Goal: Task Accomplishment & Management: Complete application form

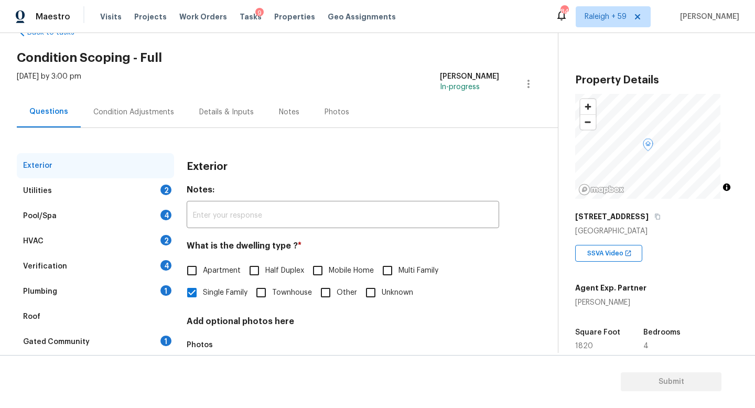
scroll to position [85, 0]
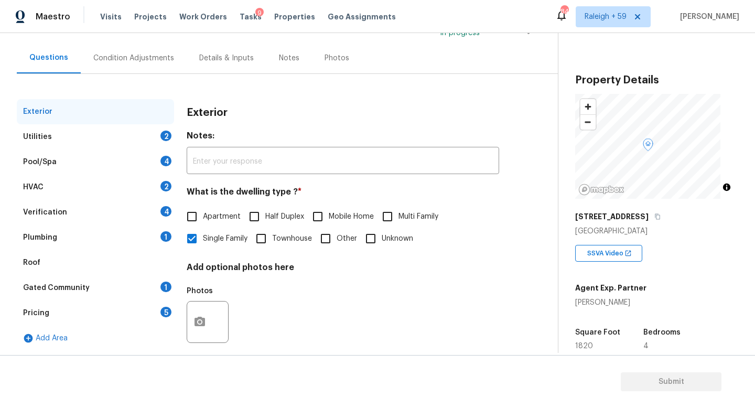
click at [148, 236] on div "Plumbing 1" at bounding box center [95, 237] width 157 height 25
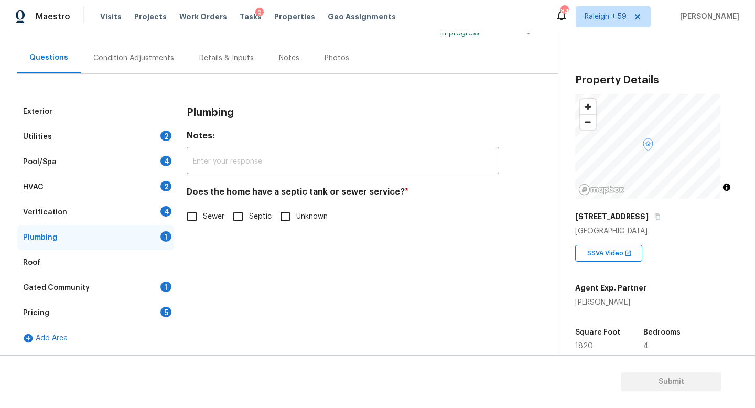
click at [212, 221] on span "Sewer" at bounding box center [214, 216] width 22 height 11
click at [203, 221] on input "Sewer" at bounding box center [192, 217] width 22 height 22
checkbox input "true"
click at [130, 284] on div "Gated Community 1" at bounding box center [95, 287] width 157 height 25
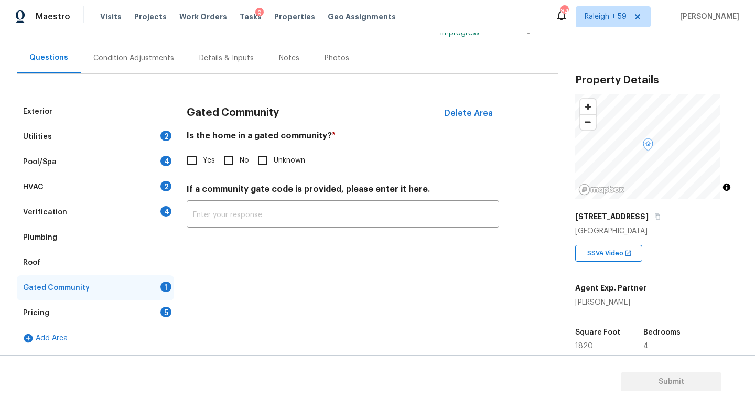
click at [235, 161] on input "No" at bounding box center [229, 161] width 22 height 22
checkbox input "true"
click at [223, 56] on div "Details & Inputs" at bounding box center [226, 58] width 55 height 10
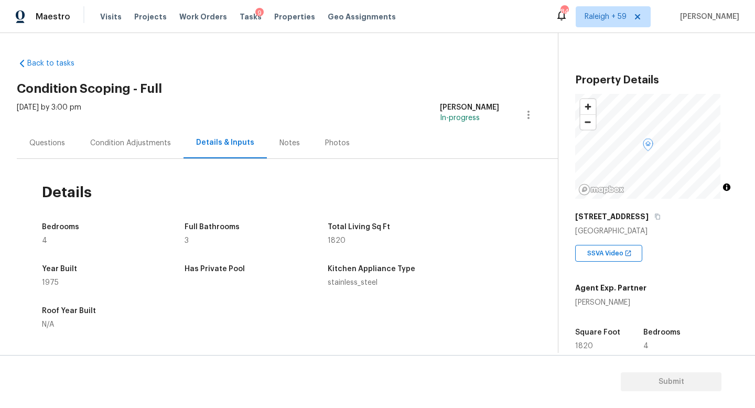
click at [56, 138] on div "Questions" at bounding box center [47, 143] width 36 height 10
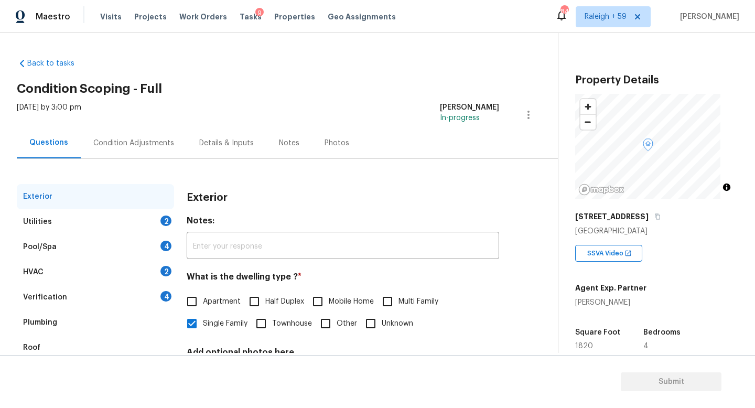
click at [125, 272] on div "HVAC 2" at bounding box center [95, 272] width 157 height 25
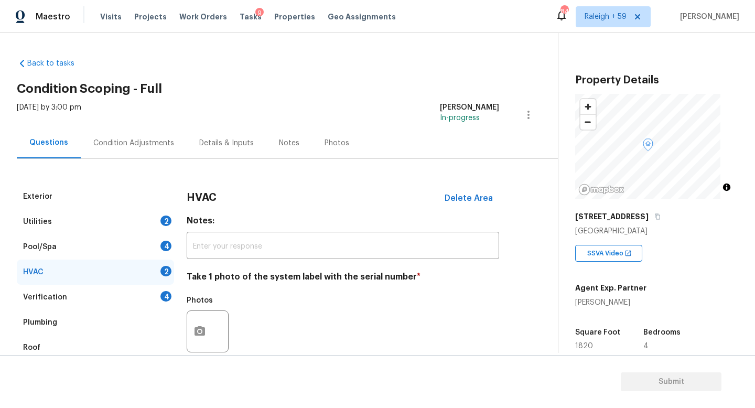
scroll to position [15, 0]
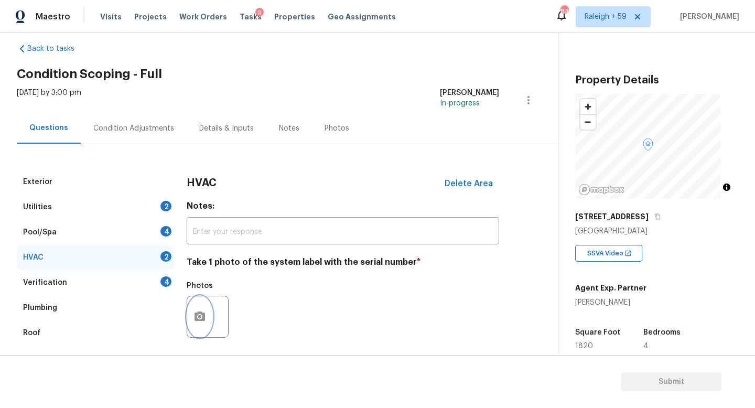
click at [198, 308] on button "button" at bounding box center [199, 316] width 25 height 41
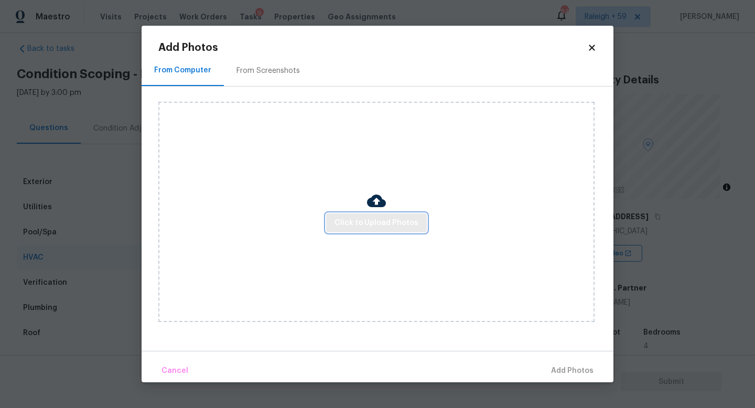
click at [346, 231] on button "Click to Upload Photos" at bounding box center [376, 223] width 101 height 19
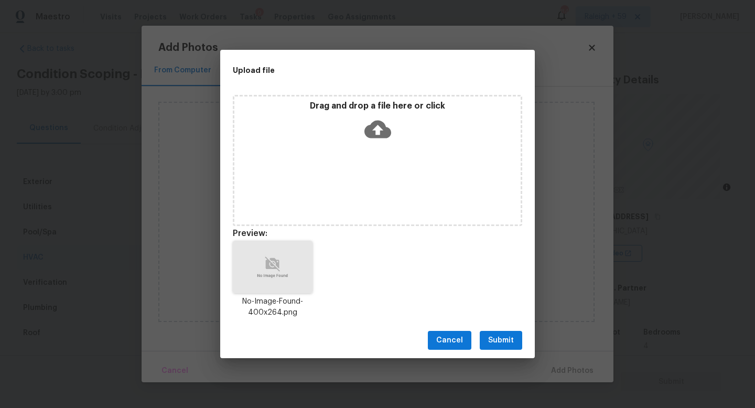
click at [509, 337] on span "Submit" at bounding box center [501, 340] width 26 height 13
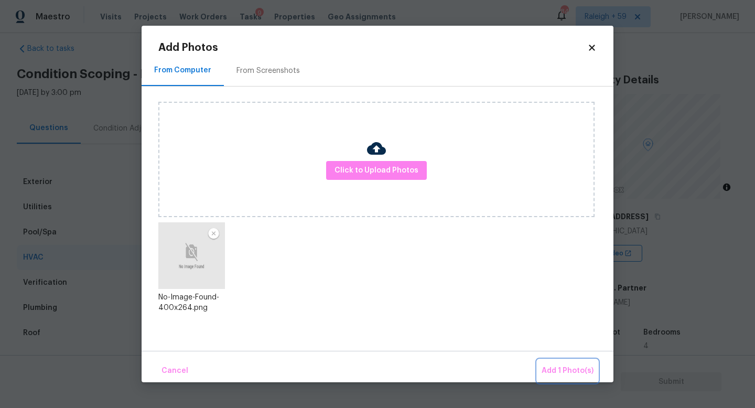
click at [567, 368] on span "Add 1 Photo(s)" at bounding box center [568, 371] width 52 height 13
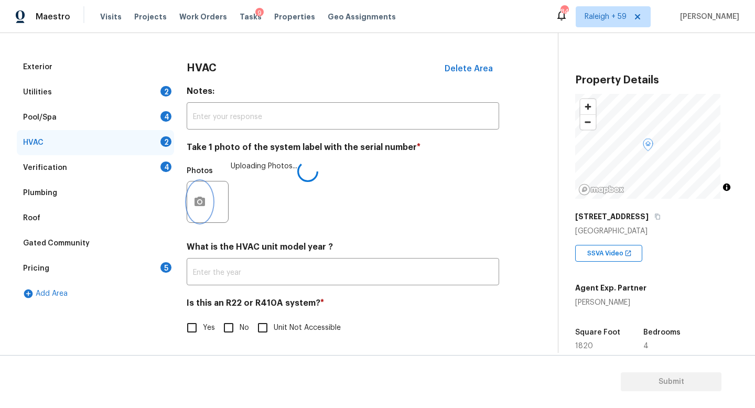
scroll to position [140, 0]
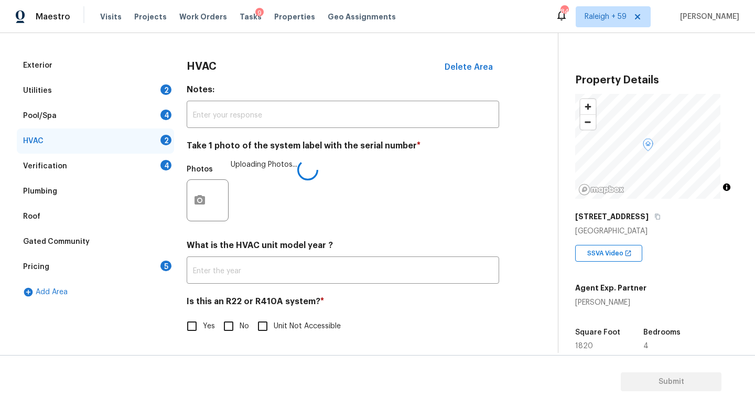
click at [227, 322] on input "No" at bounding box center [229, 326] width 22 height 22
checkbox input "true"
click at [122, 154] on div "Verification 4" at bounding box center [95, 166] width 157 height 25
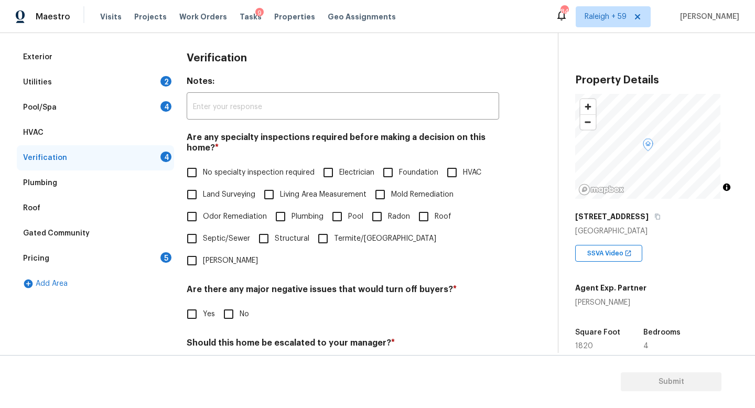
click at [214, 161] on div "Are any specialty inspections required before making a decision on this home? *…" at bounding box center [343, 202] width 313 height 140
click at [229, 183] on label "No specialty inspection required" at bounding box center [248, 173] width 134 height 22
click at [203, 183] on input "No specialty inspection required" at bounding box center [192, 173] width 22 height 22
click at [233, 174] on span "No specialty inspection required" at bounding box center [259, 173] width 112 height 11
click at [203, 174] on input "No specialty inspection required" at bounding box center [192, 174] width 22 height 22
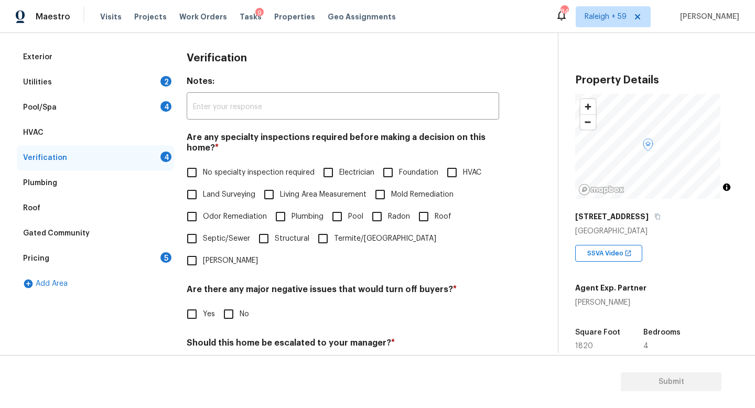
click at [234, 171] on span "No specialty inspection required" at bounding box center [259, 172] width 112 height 11
click at [203, 171] on input "No specialty inspection required" at bounding box center [192, 173] width 22 height 22
checkbox input "true"
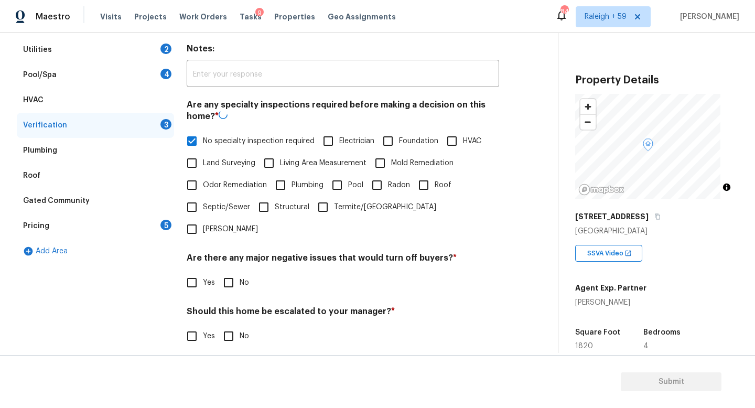
scroll to position [244, 0]
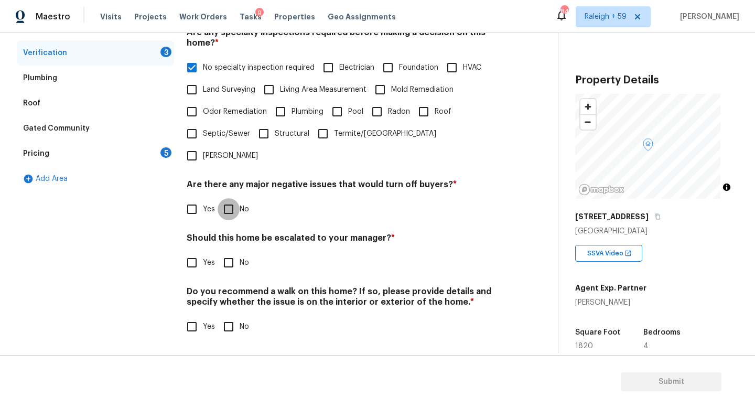
drag, startPoint x: 236, startPoint y: 199, endPoint x: 234, endPoint y: 216, distance: 16.8
click at [236, 199] on input "No" at bounding box center [229, 209] width 22 height 22
checkbox input "true"
click at [191, 257] on input "Yes" at bounding box center [192, 263] width 22 height 22
checkbox input "true"
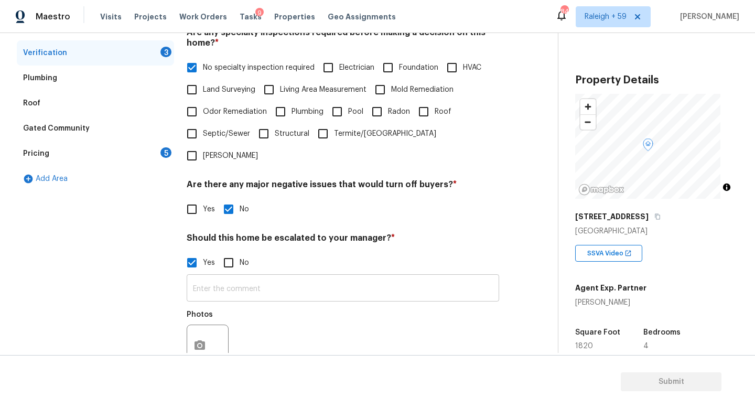
click at [246, 301] on input "text" at bounding box center [343, 289] width 313 height 25
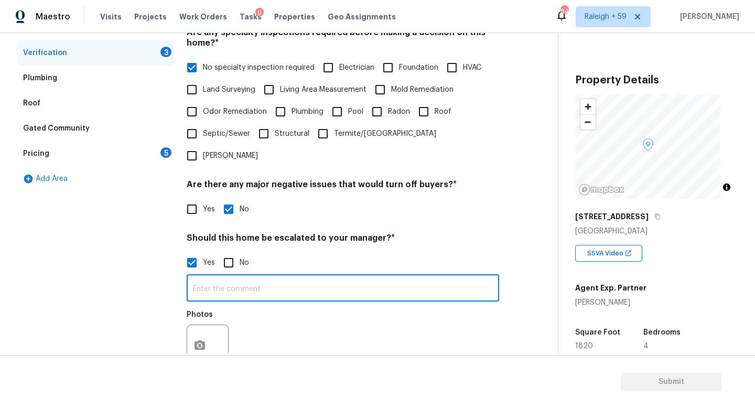
click at [236, 283] on input "text" at bounding box center [343, 289] width 313 height 25
click at [236, 287] on input "text" at bounding box center [343, 289] width 313 height 25
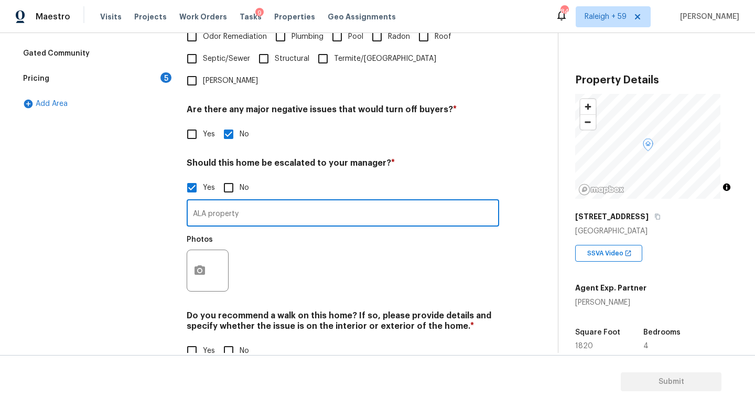
scroll to position [353, 0]
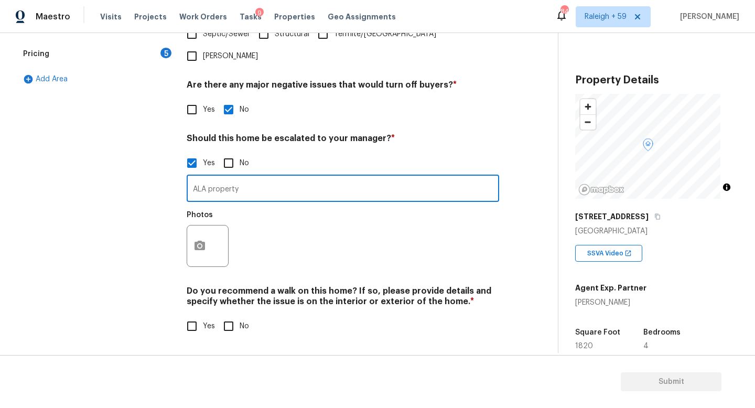
type input "ALA property"
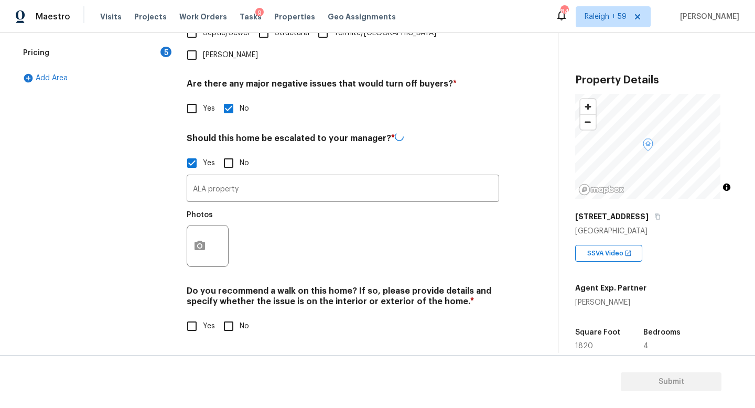
click at [179, 230] on div "Exterior Utilities 2 Pool/Spa 4 HVAC Verification 3 Plumbing Roof Gated Communi…" at bounding box center [275, 94] width 516 height 511
click at [197, 240] on icon "button" at bounding box center [200, 246] width 13 height 13
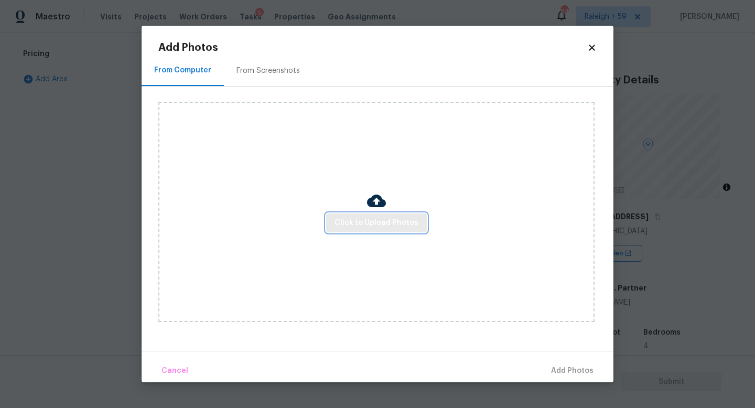
click at [338, 224] on span "Click to Upload Photos" at bounding box center [377, 223] width 84 height 13
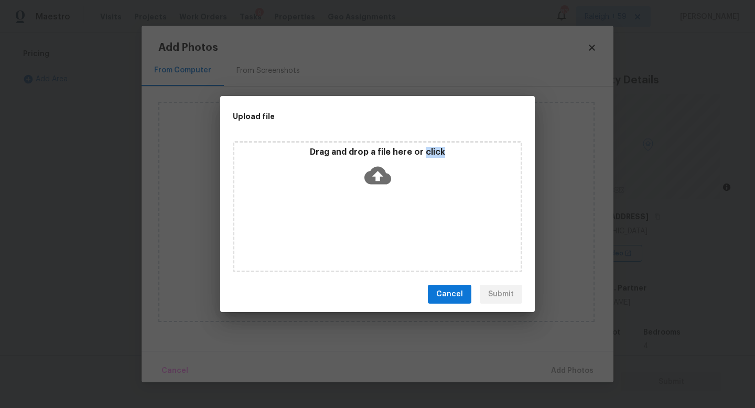
click at [338, 224] on div "Drag and drop a file here or click" at bounding box center [378, 206] width 290 height 131
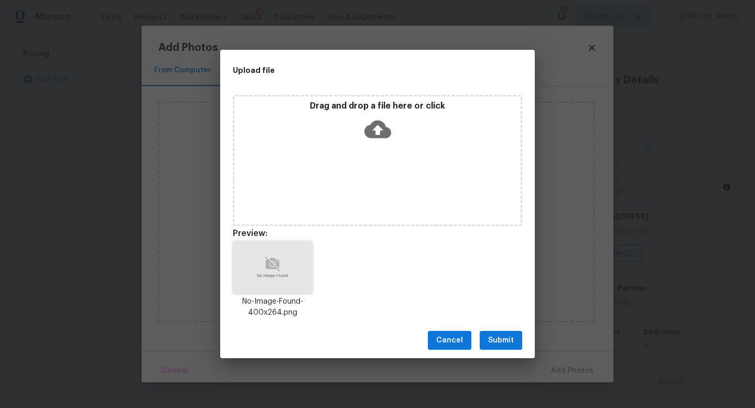
click at [505, 329] on div "Cancel Submit" at bounding box center [377, 341] width 315 height 36
click at [561, 361] on div "Upload file Drag and drop a file here or click Preview: No-Image-Found-400x264.…" at bounding box center [377, 204] width 755 height 408
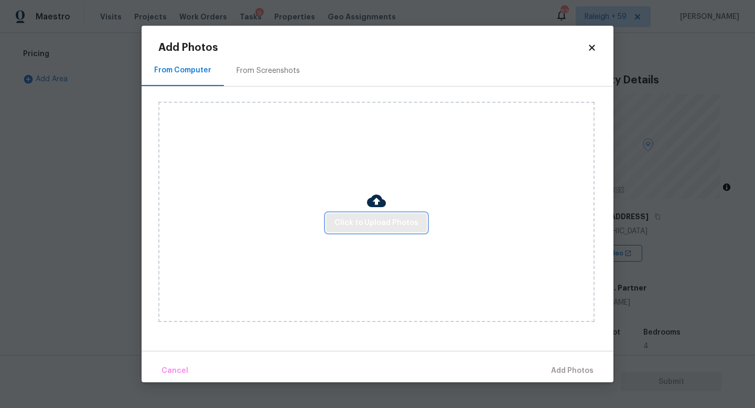
click at [400, 227] on span "Click to Upload Photos" at bounding box center [377, 223] width 84 height 13
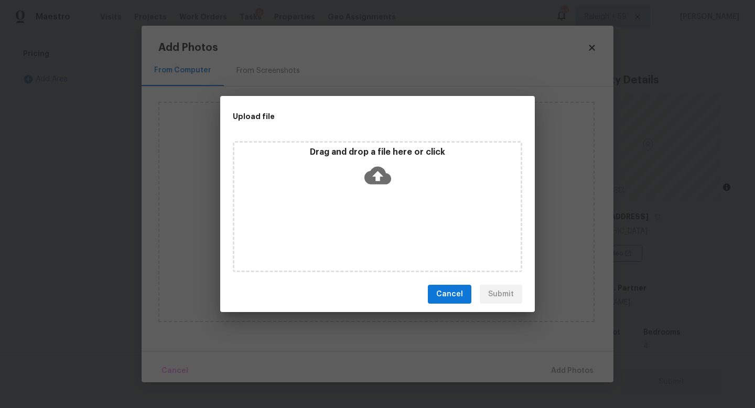
click at [393, 226] on div "Drag and drop a file here or click" at bounding box center [378, 206] width 290 height 131
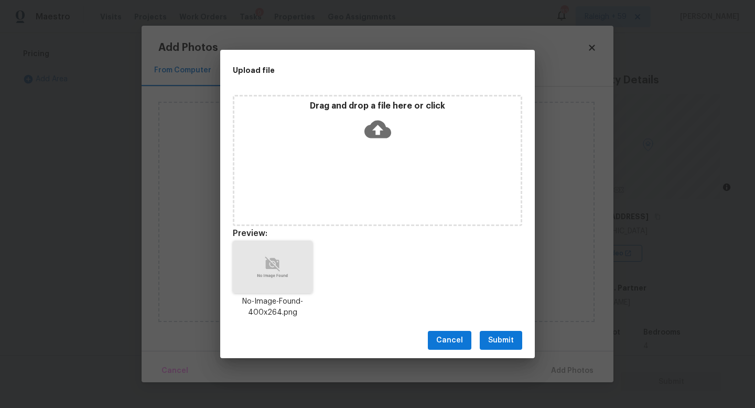
click at [514, 340] on span "Submit" at bounding box center [501, 340] width 26 height 13
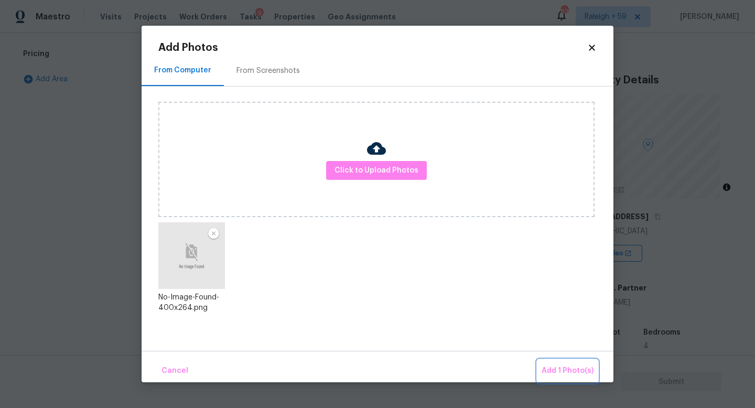
click at [562, 365] on span "Add 1 Photo(s)" at bounding box center [568, 371] width 52 height 13
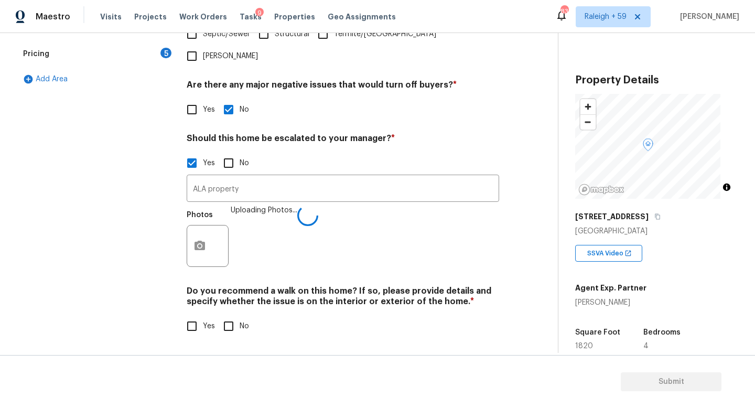
click at [238, 315] on input "No" at bounding box center [229, 326] width 22 height 22
checkbox input "true"
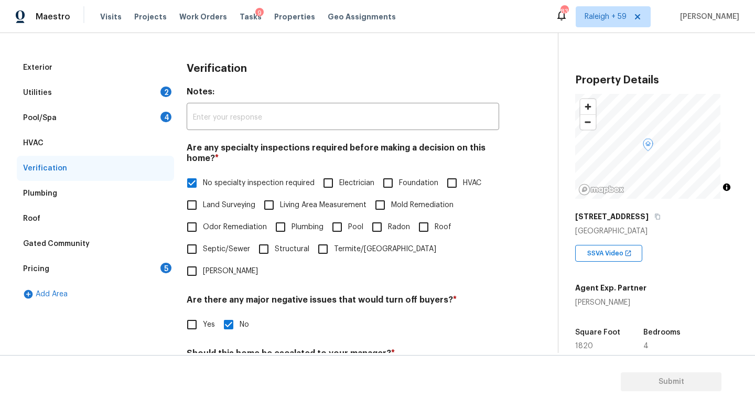
scroll to position [112, 0]
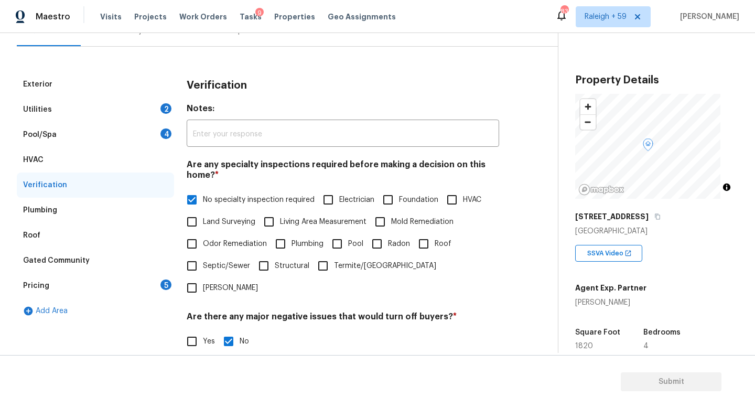
click at [126, 134] on div "Pool/Spa 4" at bounding box center [95, 134] width 157 height 25
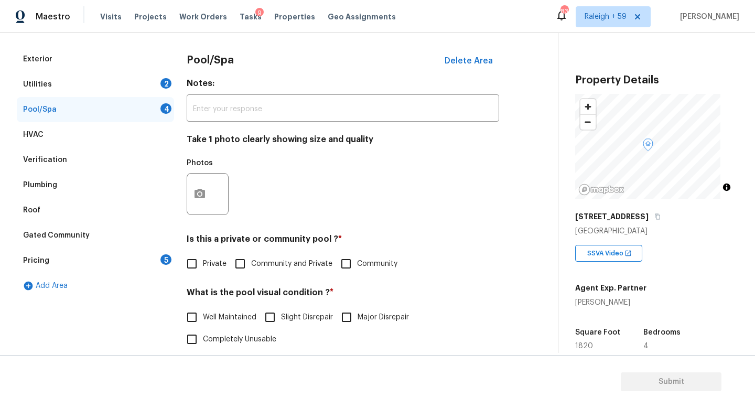
scroll to position [145, 0]
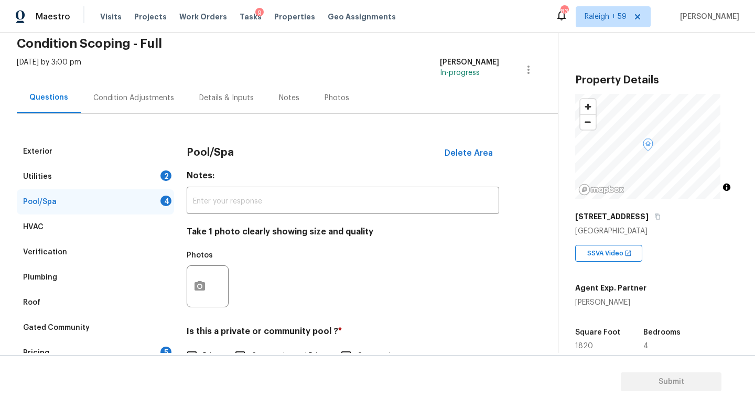
click at [204, 107] on div "Details & Inputs" at bounding box center [227, 97] width 80 height 31
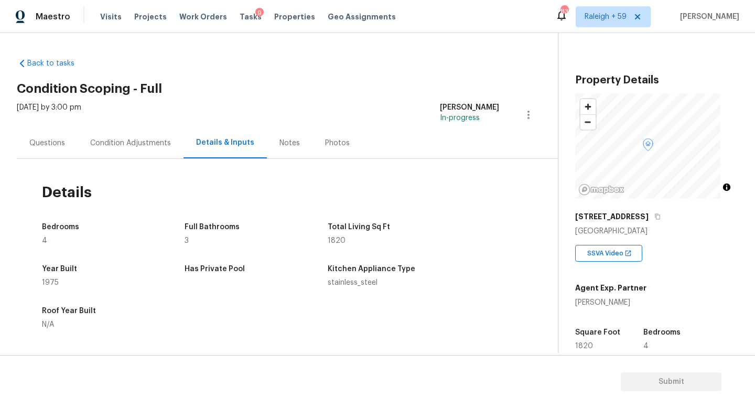
click at [76, 145] on div "Questions" at bounding box center [47, 142] width 61 height 31
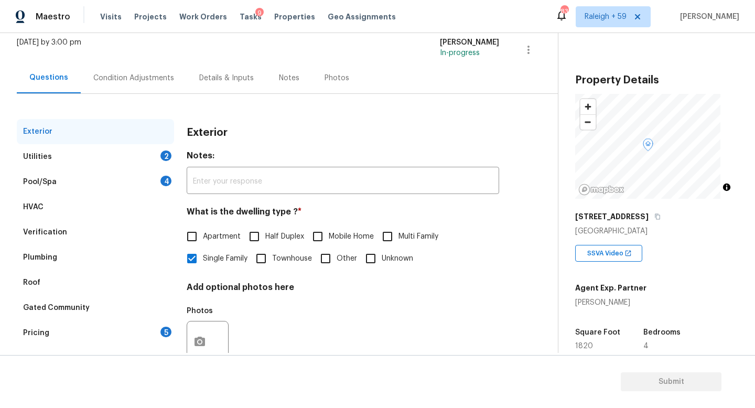
scroll to position [105, 0]
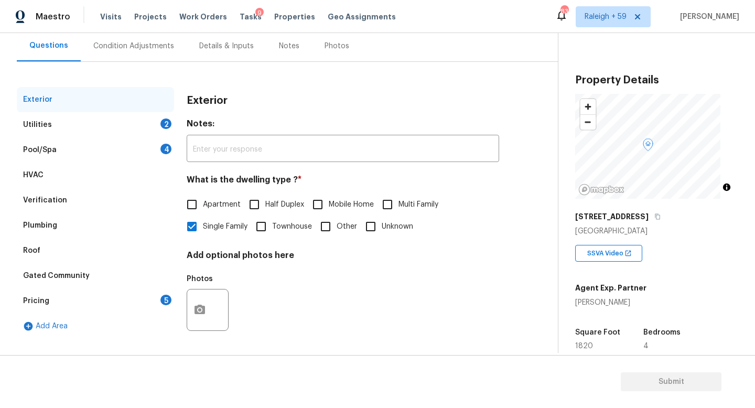
click at [150, 145] on div "Pool/Spa 4" at bounding box center [95, 149] width 157 height 25
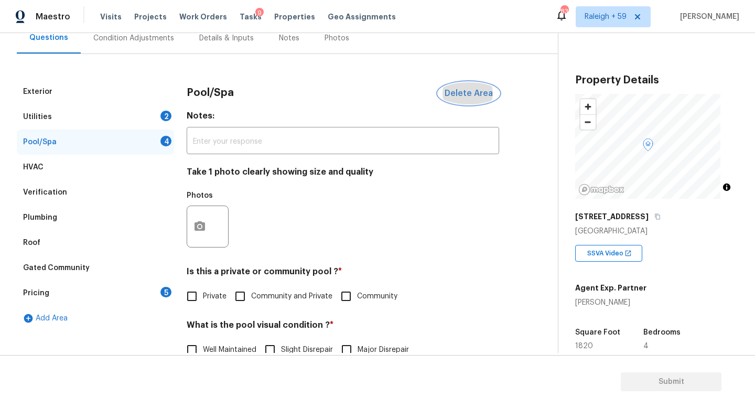
click at [452, 91] on span "Delete Area" at bounding box center [469, 93] width 48 height 9
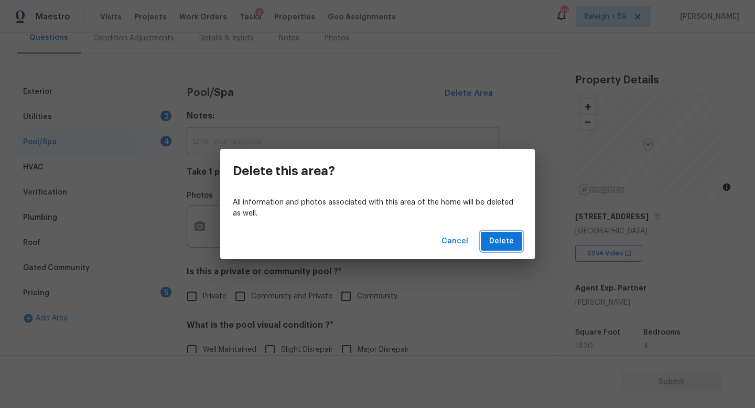
click at [501, 238] on span "Delete" at bounding box center [501, 241] width 25 height 13
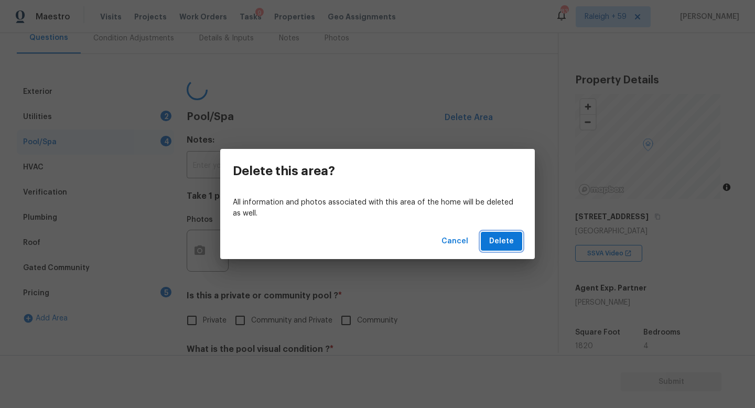
scroll to position [69, 0]
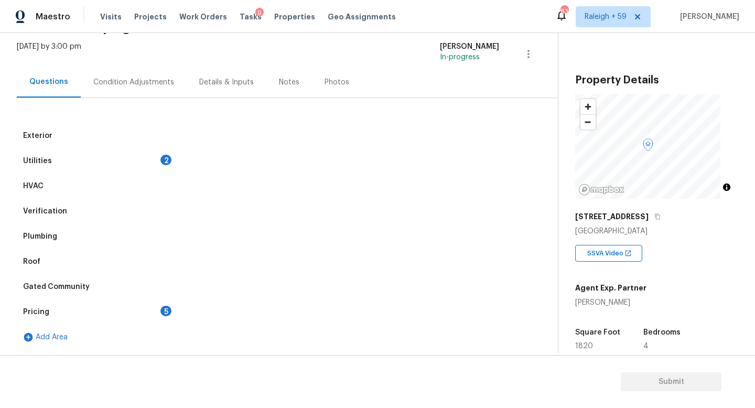
click at [124, 154] on div "Utilities 2" at bounding box center [95, 160] width 157 height 25
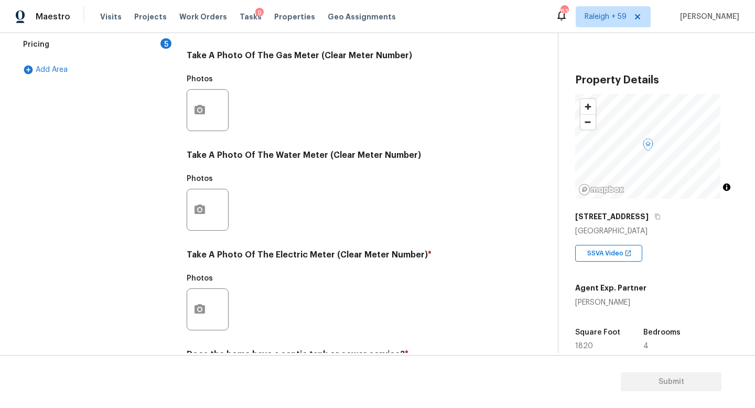
scroll to position [389, 0]
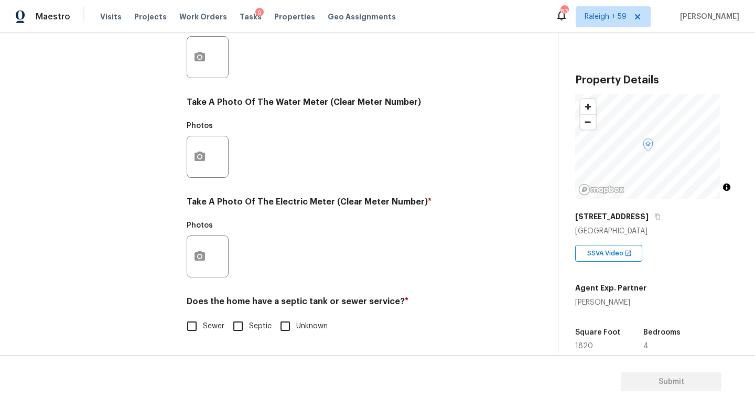
click at [163, 249] on div "Exterior Utilities 2 HVAC Verification Plumbing Roof Gated Community Pricing 5 …" at bounding box center [95, 76] width 157 height 547
click at [198, 250] on icon "button" at bounding box center [200, 256] width 13 height 13
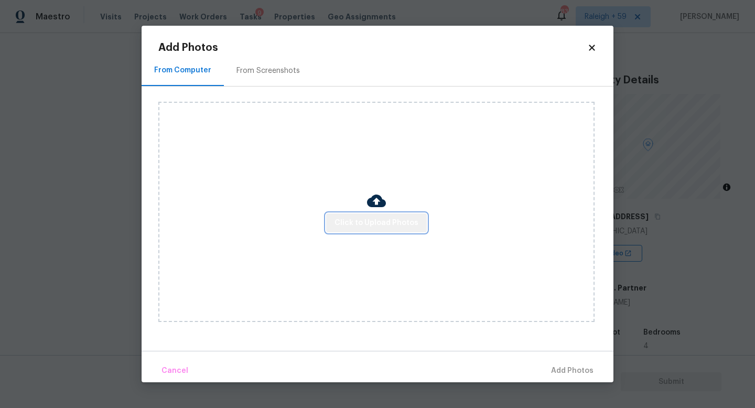
click at [382, 214] on button "Click to Upload Photos" at bounding box center [376, 223] width 101 height 19
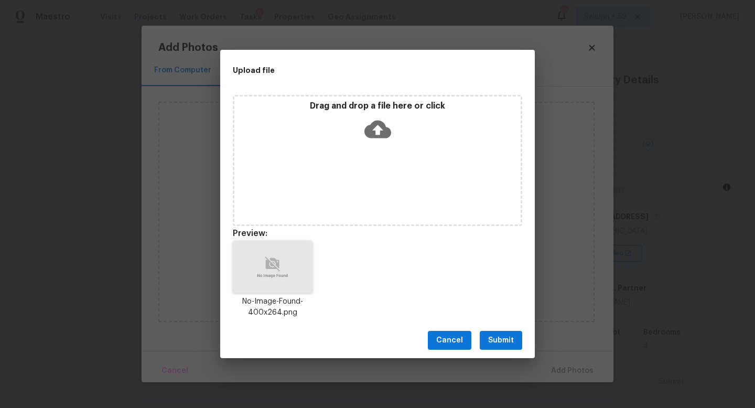
click at [504, 339] on span "Submit" at bounding box center [501, 340] width 26 height 13
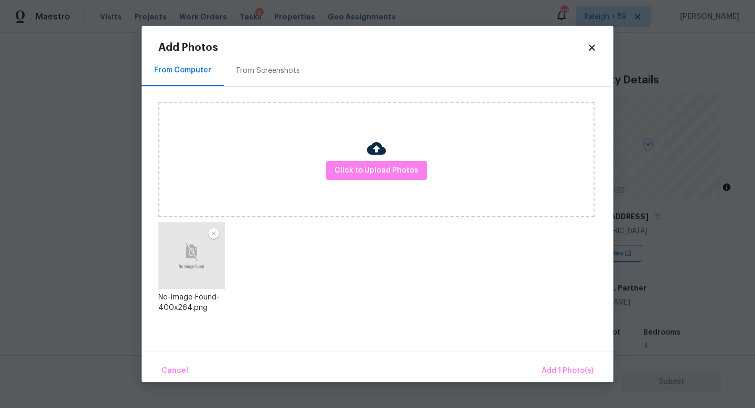
click at [545, 359] on div "Cancel Add 1 Photo(s)" at bounding box center [378, 366] width 472 height 31
click at [544, 365] on span "Add 1 Photo(s)" at bounding box center [568, 371] width 52 height 13
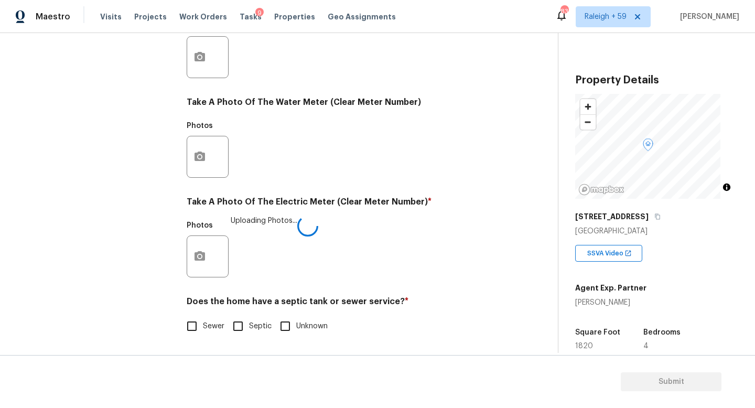
click at [208, 322] on span "Sewer" at bounding box center [214, 326] width 22 height 11
click at [203, 322] on input "Sewer" at bounding box center [192, 326] width 22 height 22
checkbox input "true"
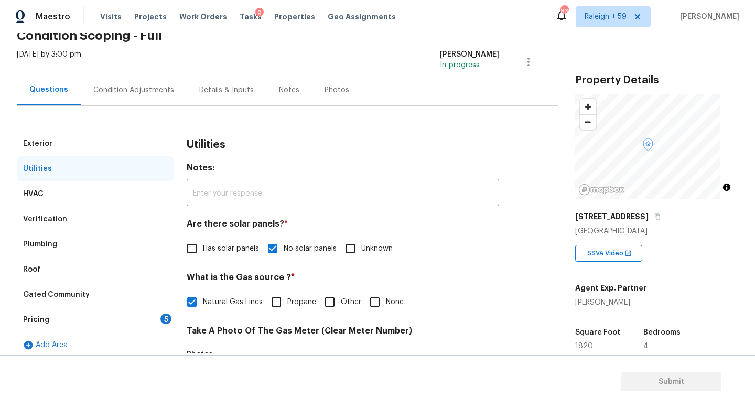
scroll to position [236, 0]
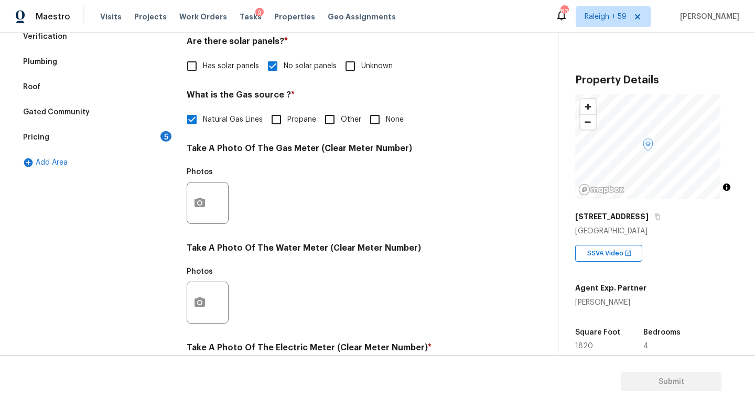
click at [137, 142] on div "Pricing 5" at bounding box center [95, 137] width 157 height 25
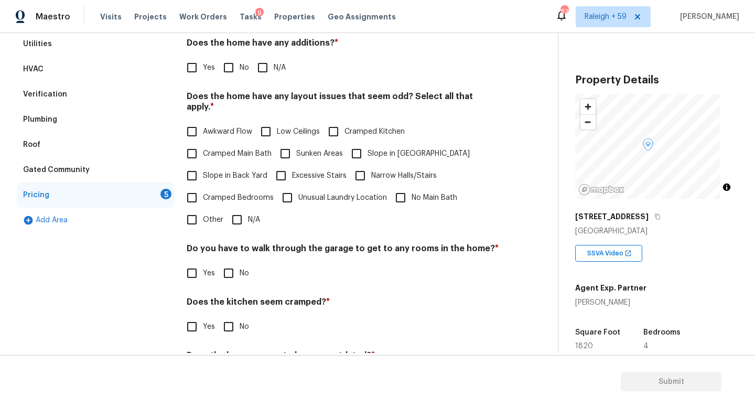
scroll to position [137, 0]
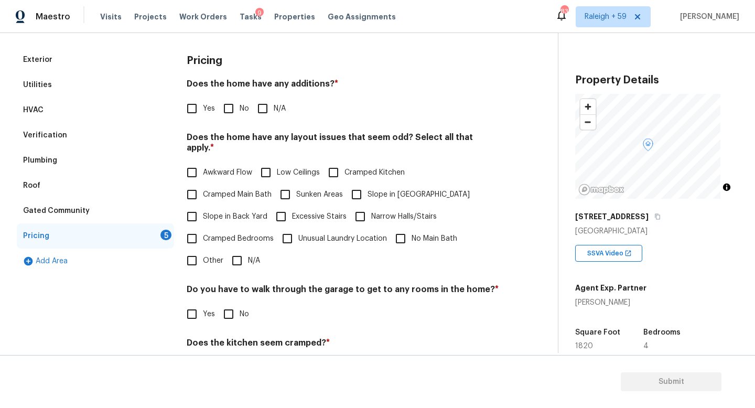
click at [240, 115] on label "No" at bounding box center [233, 109] width 31 height 22
click at [240, 115] on input "No" at bounding box center [229, 109] width 22 height 22
checkbox input "true"
click at [247, 251] on input "N/A" at bounding box center [237, 261] width 22 height 22
checkbox input "true"
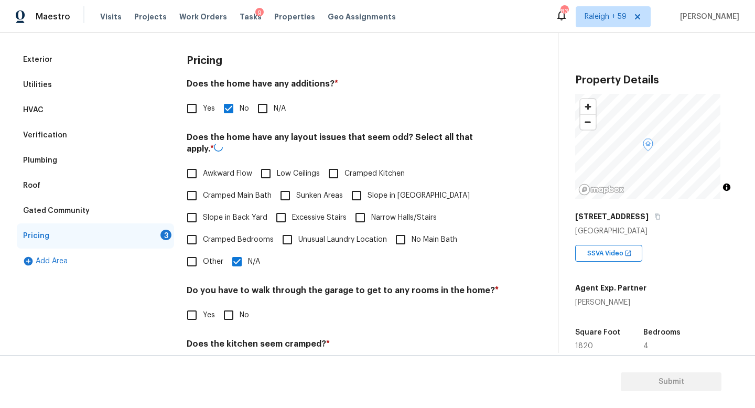
click at [238, 313] on input "No" at bounding box center [229, 315] width 22 height 22
checkbox input "true"
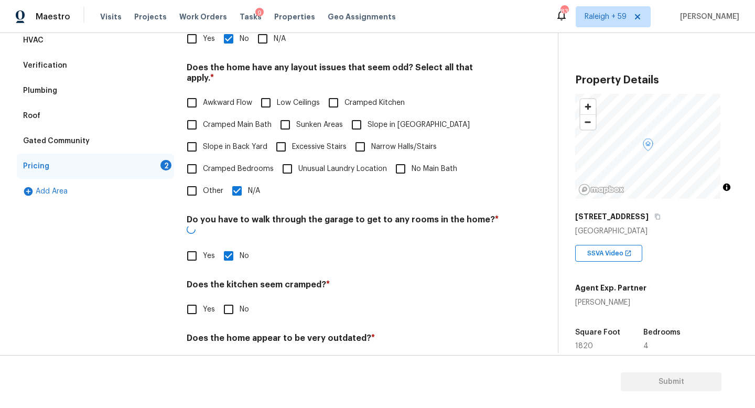
scroll to position [240, 0]
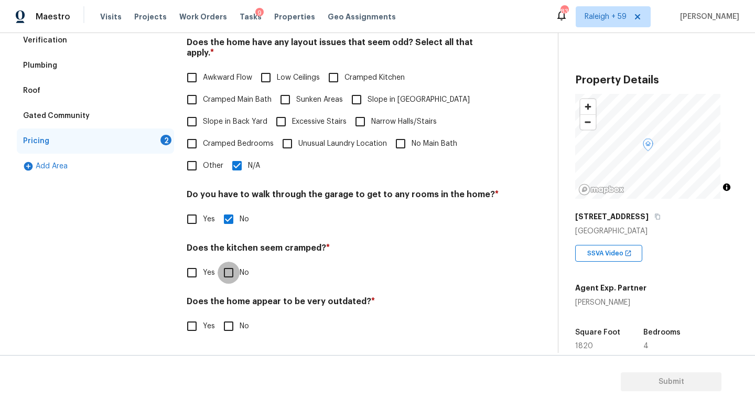
click at [235, 262] on input "No" at bounding box center [229, 273] width 22 height 22
checkbox input "true"
click at [234, 317] on input "No" at bounding box center [229, 326] width 22 height 22
checkbox input "true"
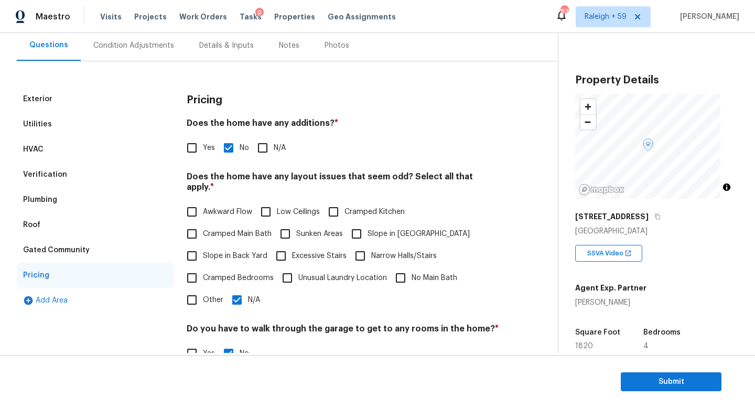
scroll to position [85, 0]
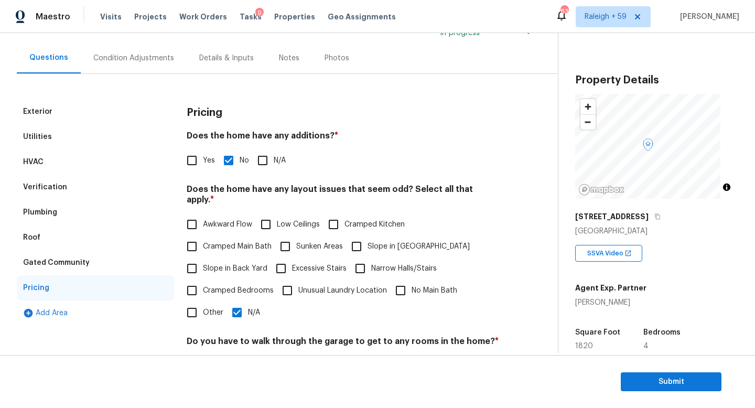
click at [142, 60] on div "Condition Adjustments" at bounding box center [133, 58] width 81 height 10
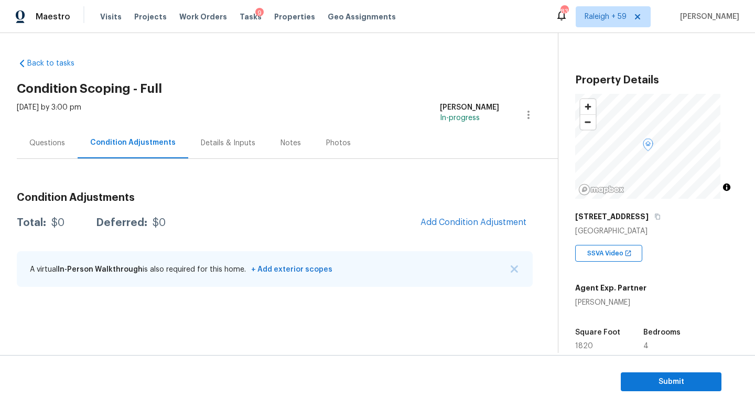
click at [88, 132] on div "Condition Adjustments" at bounding box center [133, 142] width 111 height 31
click at [39, 149] on div "Questions" at bounding box center [47, 142] width 61 height 31
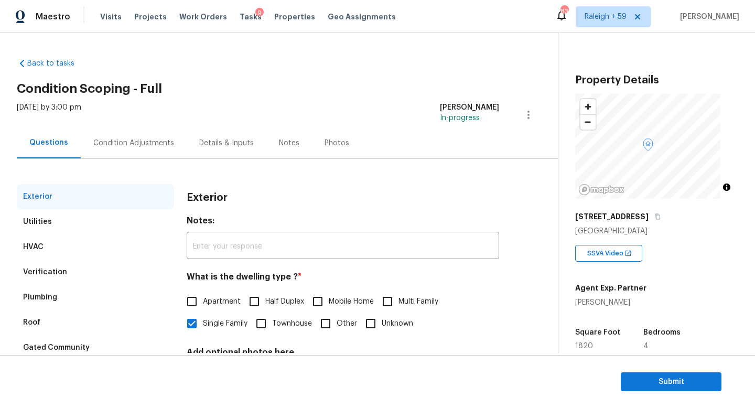
click at [140, 143] on div "Condition Adjustments" at bounding box center [133, 143] width 81 height 10
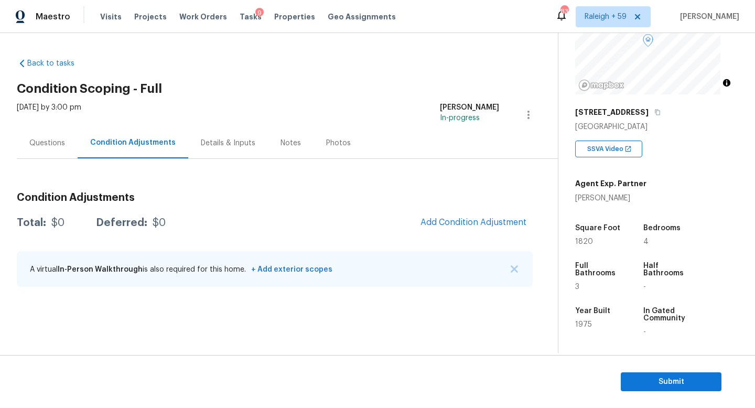
scroll to position [127, 0]
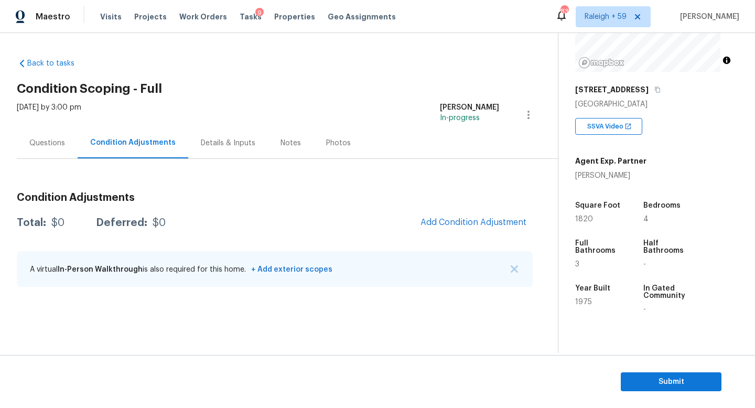
click at [42, 136] on div "Questions" at bounding box center [47, 142] width 61 height 31
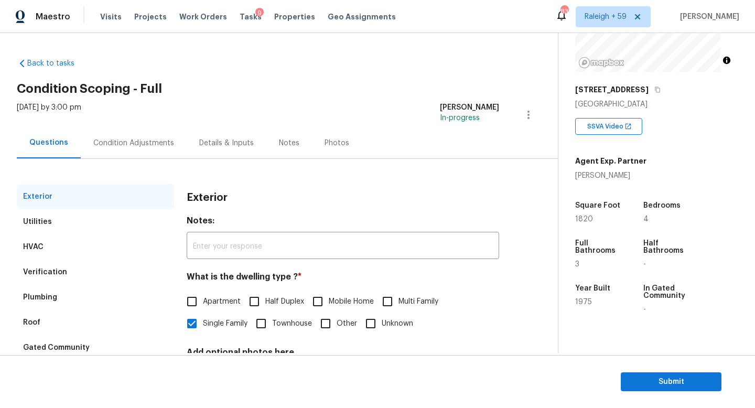
click at [143, 145] on div "Condition Adjustments" at bounding box center [133, 143] width 81 height 10
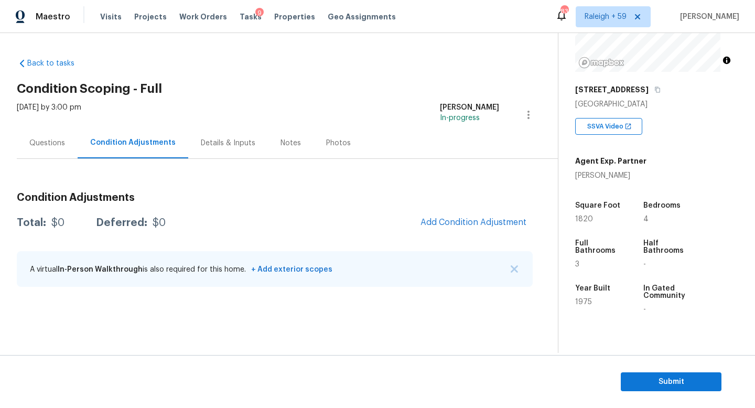
click at [59, 150] on div "Questions" at bounding box center [47, 142] width 61 height 31
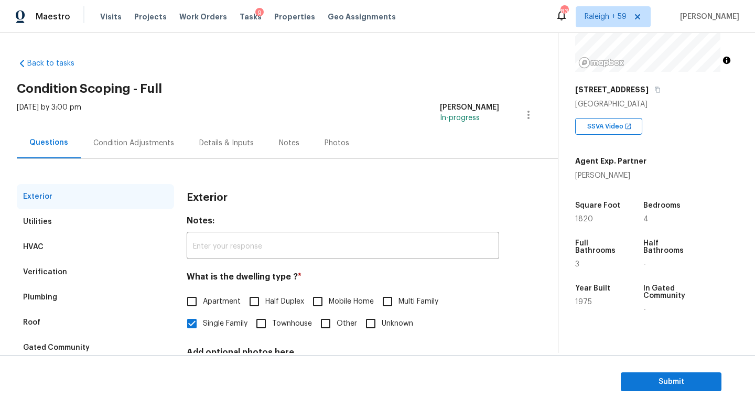
click at [132, 148] on div "Condition Adjustments" at bounding box center [133, 143] width 81 height 10
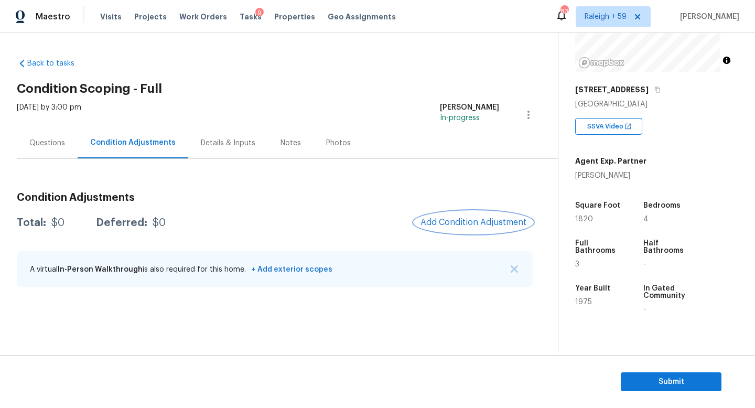
click at [465, 221] on span "Add Condition Adjustment" at bounding box center [474, 222] width 106 height 9
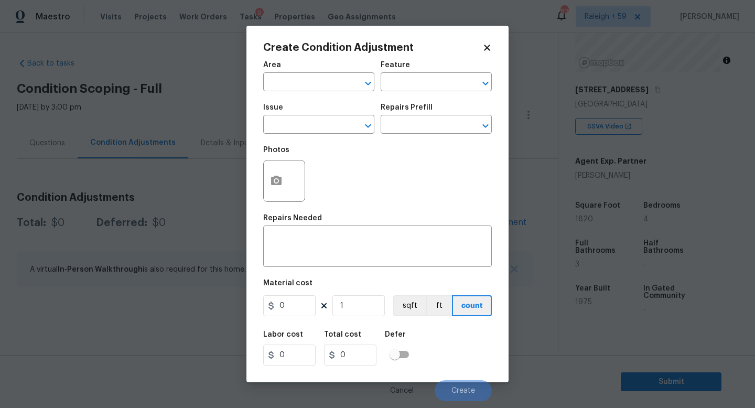
click at [240, 179] on body "Maestro Visits Projects Work Orders Tasks 9 Properties Geo Assignments 838 [GEO…" at bounding box center [377, 204] width 755 height 408
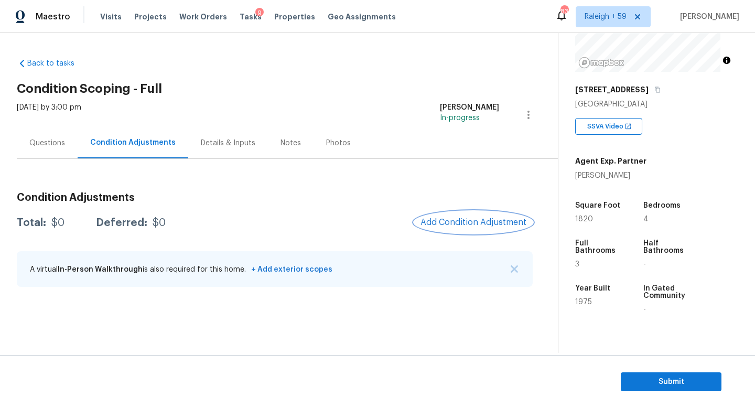
click at [225, 157] on div "Details & Inputs" at bounding box center [228, 142] width 80 height 31
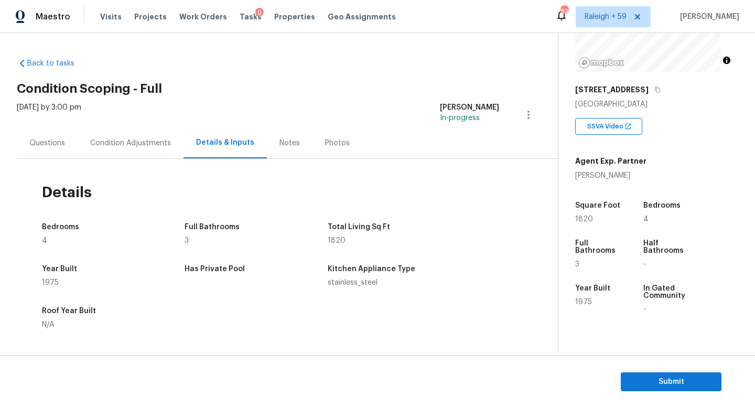
click at [52, 136] on div "Questions" at bounding box center [47, 142] width 61 height 31
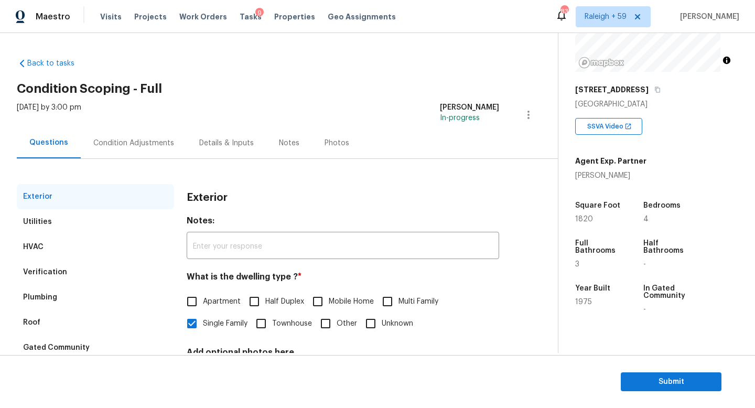
click at [158, 145] on div "Condition Adjustments" at bounding box center [133, 143] width 81 height 10
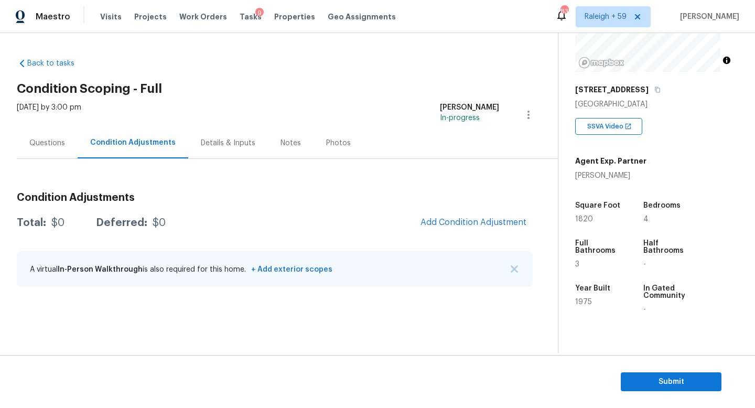
click at [60, 140] on div "Questions" at bounding box center [47, 143] width 36 height 10
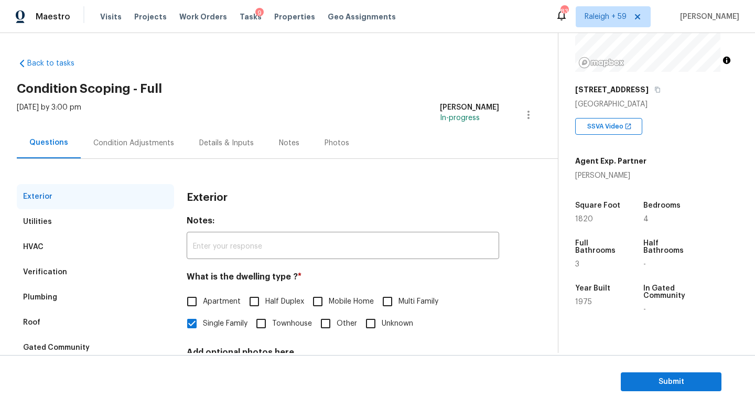
click at [133, 143] on div "Condition Adjustments" at bounding box center [133, 143] width 81 height 10
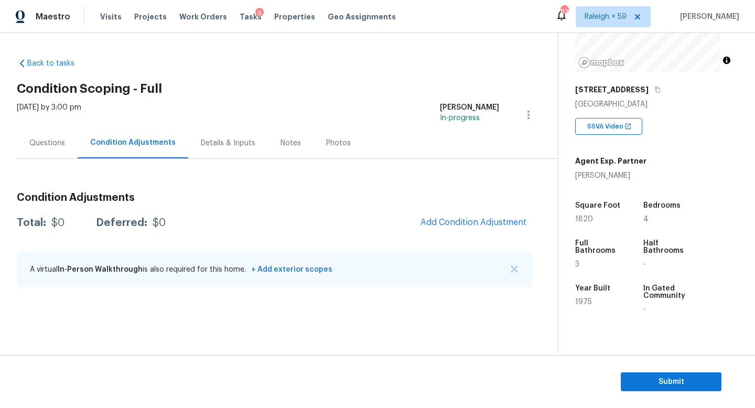
click at [212, 139] on div "Details & Inputs" at bounding box center [228, 143] width 55 height 10
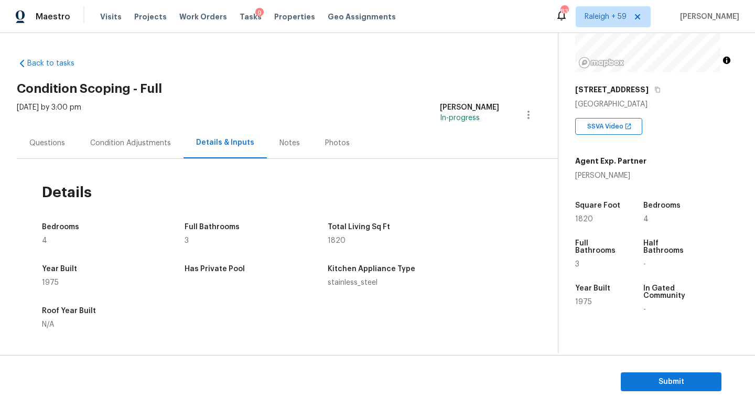
click at [136, 147] on div "Condition Adjustments" at bounding box center [131, 142] width 106 height 31
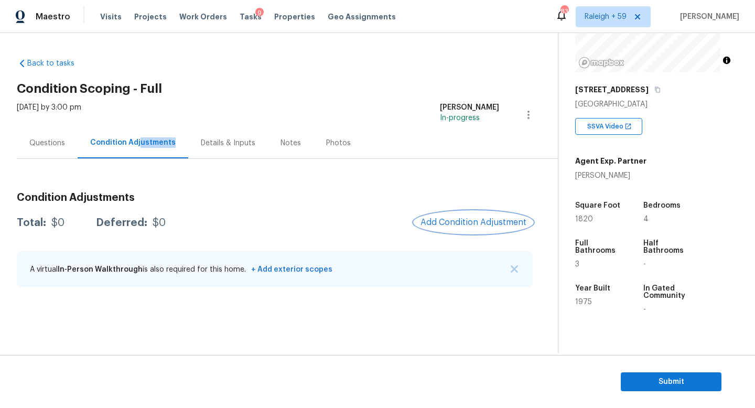
click at [470, 221] on span "Add Condition Adjustment" at bounding box center [474, 222] width 106 height 9
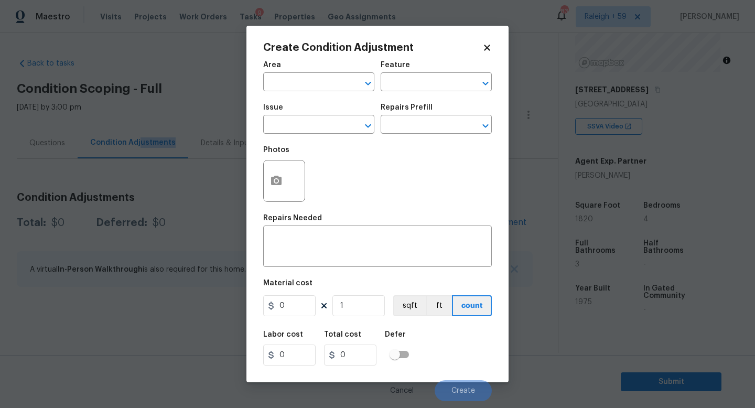
drag, startPoint x: 171, startPoint y: 204, endPoint x: 354, endPoint y: 257, distance: 190.6
click at [171, 204] on body "Maestro Visits Projects Work Orders Tasks 9 Properties Geo Assignments 838 [GEO…" at bounding box center [377, 204] width 755 height 408
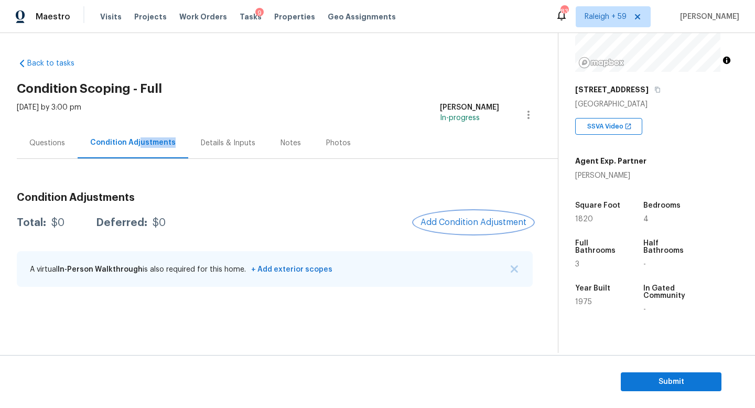
click at [483, 220] on span "Add Condition Adjustment" at bounding box center [474, 222] width 106 height 9
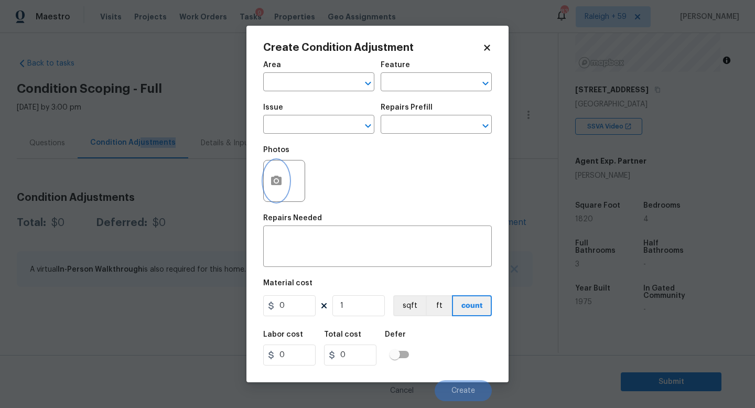
click at [275, 181] on circle "button" at bounding box center [276, 180] width 3 height 3
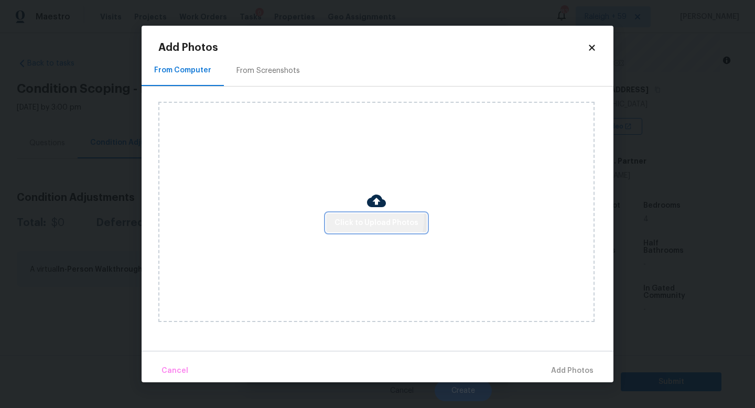
click at [361, 218] on span "Click to Upload Photos" at bounding box center [377, 223] width 84 height 13
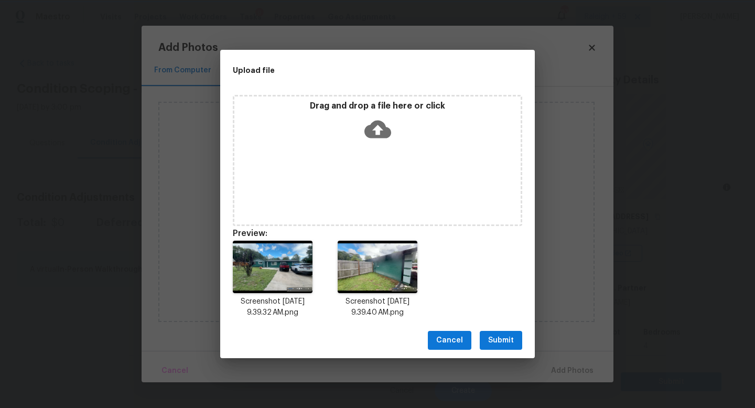
scroll to position [127, 0]
click at [511, 335] on span "Submit" at bounding box center [501, 340] width 26 height 13
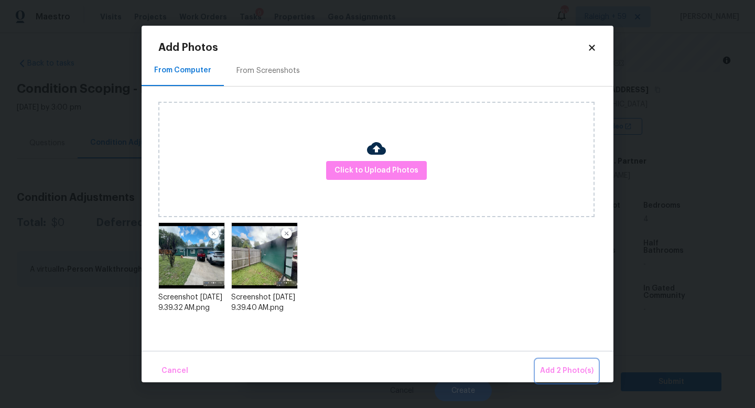
click at [561, 370] on span "Add 2 Photo(s)" at bounding box center [567, 371] width 54 height 13
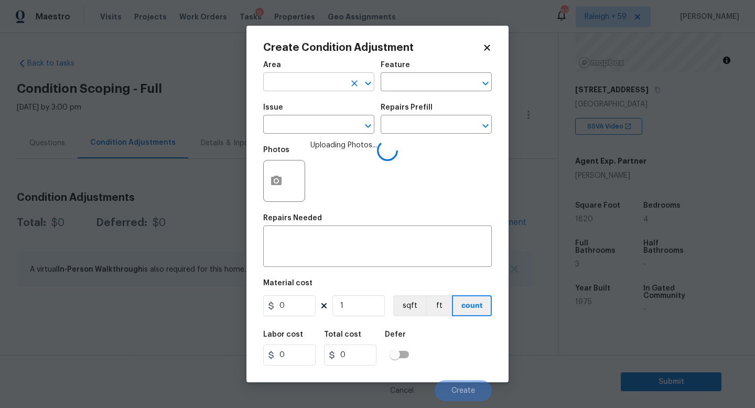
click at [306, 75] on input "text" at bounding box center [304, 83] width 82 height 16
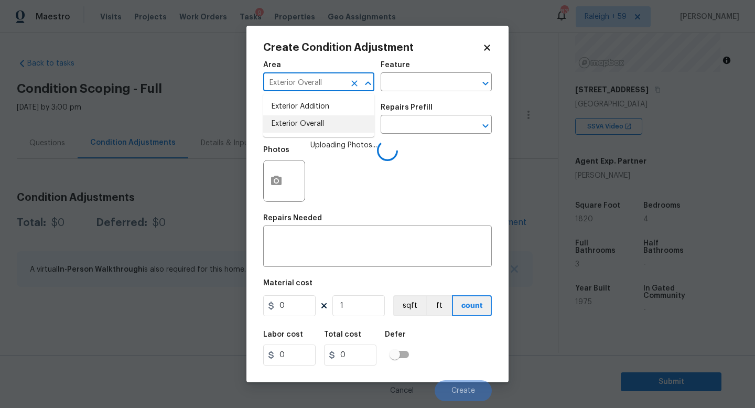
type input "Exterior Overall"
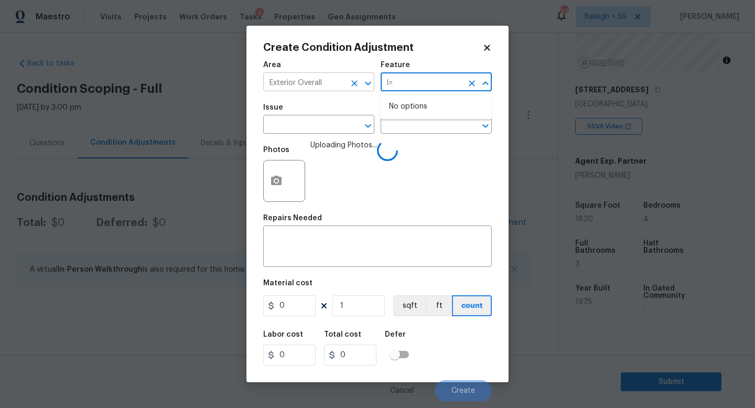
type input "l"
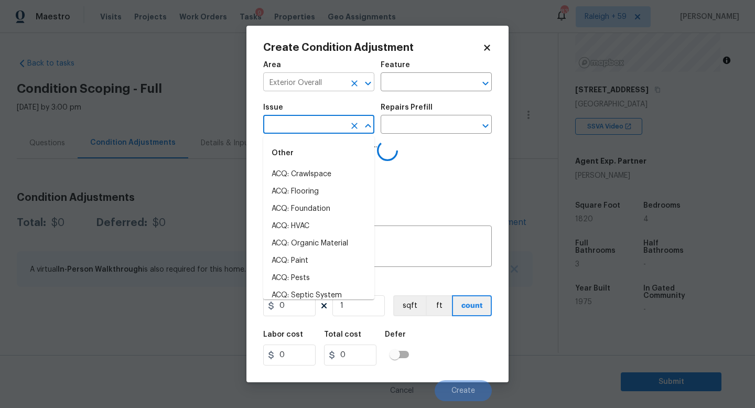
type input ";"
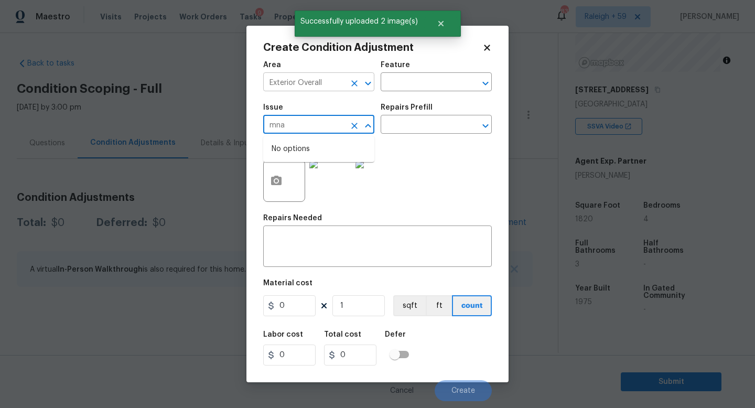
type input "mnad"
type input "Landscape Package"
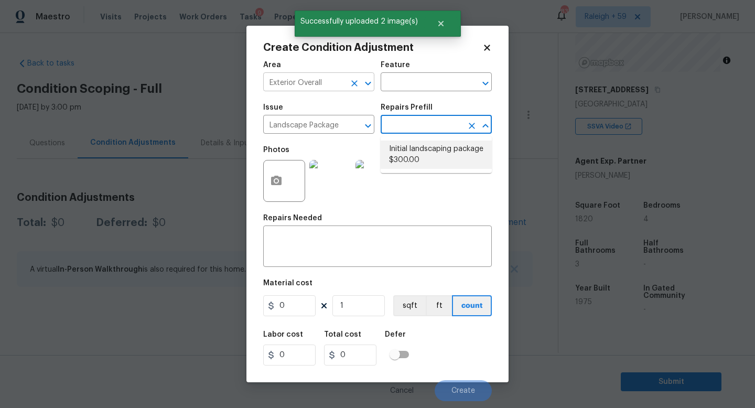
type input "Home Readiness Packages"
type input "300"
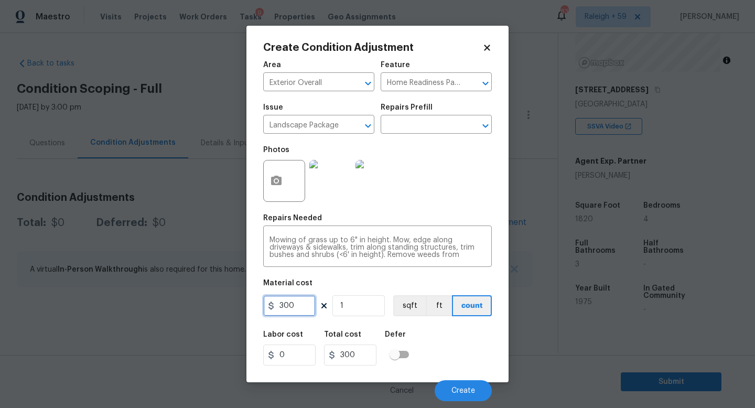
drag, startPoint x: 296, startPoint y: 307, endPoint x: 241, endPoint y: 305, distance: 55.1
click at [241, 306] on div "Create Condition Adjustment Area Exterior Overall ​ Feature Home Readiness Pack…" at bounding box center [377, 204] width 755 height 408
type input "750"
click at [471, 393] on span "Create" at bounding box center [464, 391] width 24 height 8
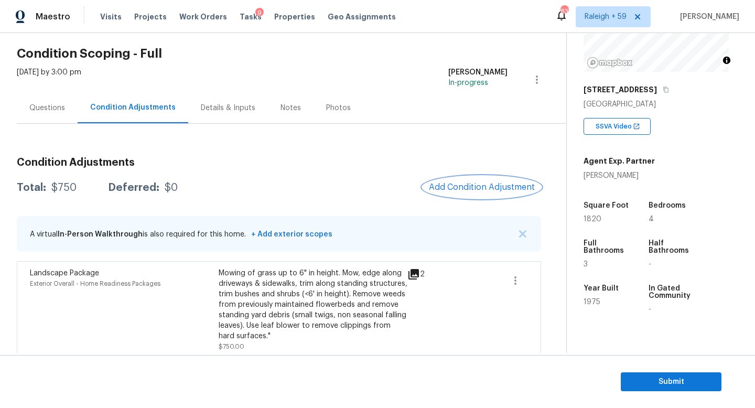
scroll to position [52, 0]
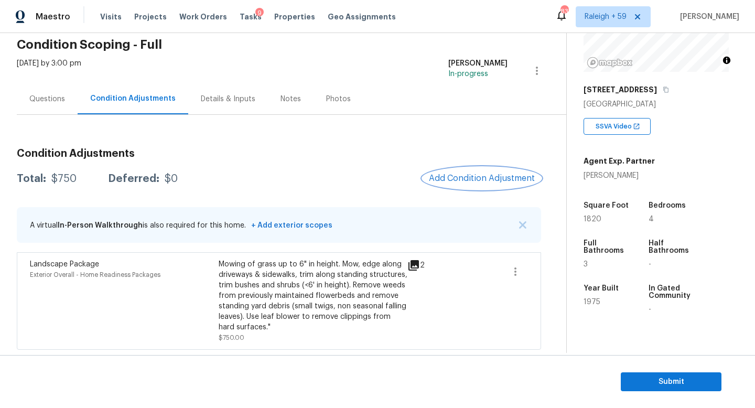
click at [491, 167] on button "Add Condition Adjustment" at bounding box center [482, 178] width 119 height 22
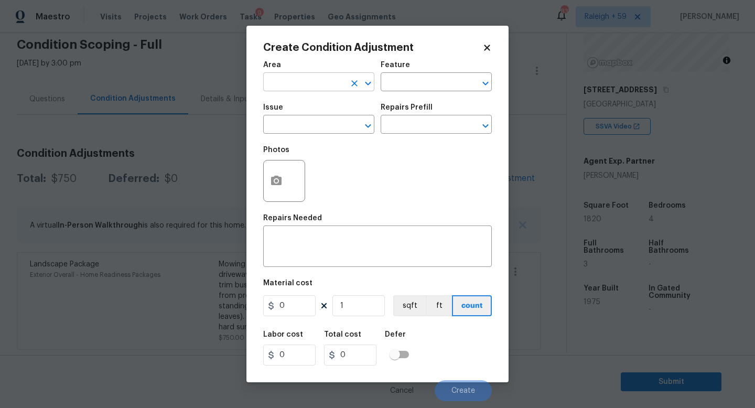
click at [307, 87] on input "text" at bounding box center [304, 83] width 82 height 16
type input "Exterior Overall"
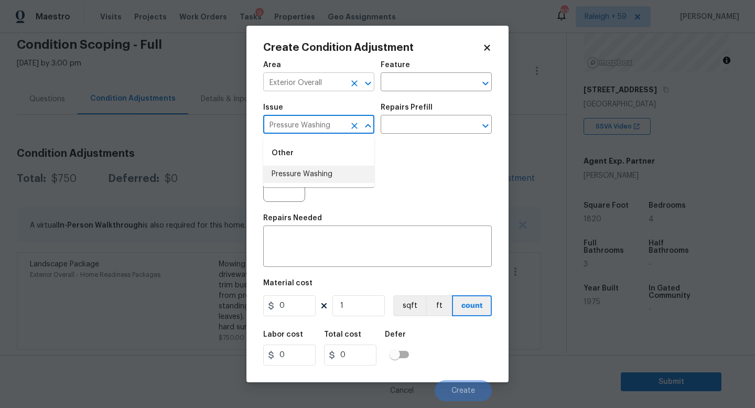
type input "Pressure Washing"
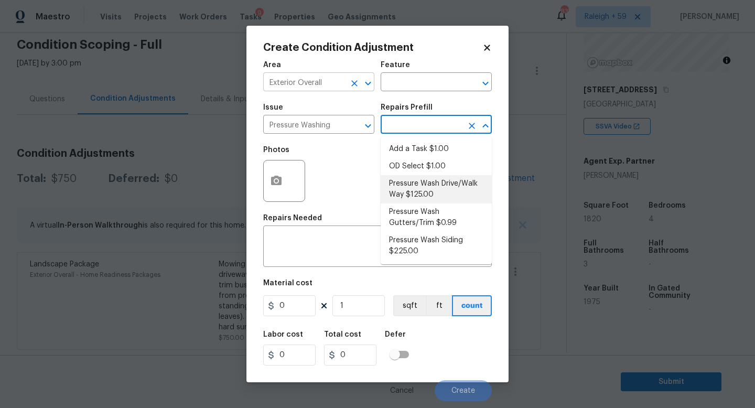
type input "Siding"
type textarea "Pressure wash the driveways/walkways as directed by the PM. Ensure that all deb…"
type input "125"
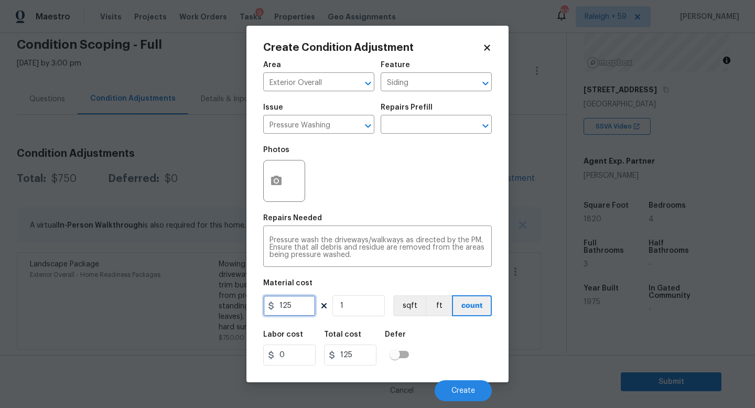
drag, startPoint x: 280, startPoint y: 304, endPoint x: 244, endPoint y: 304, distance: 35.2
click at [244, 304] on div "Create Condition Adjustment Area Exterior Overall ​ Feature Siding ​ Issue Pres…" at bounding box center [377, 204] width 755 height 408
type input "200"
click at [454, 387] on span "Create" at bounding box center [464, 391] width 24 height 8
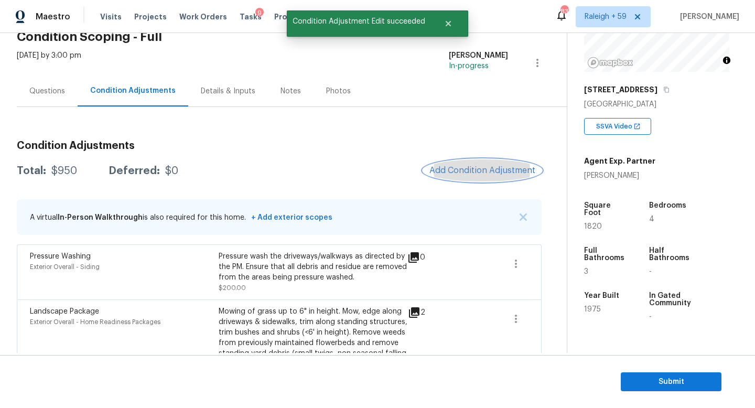
click at [492, 176] on button "Add Condition Adjustment" at bounding box center [482, 170] width 119 height 22
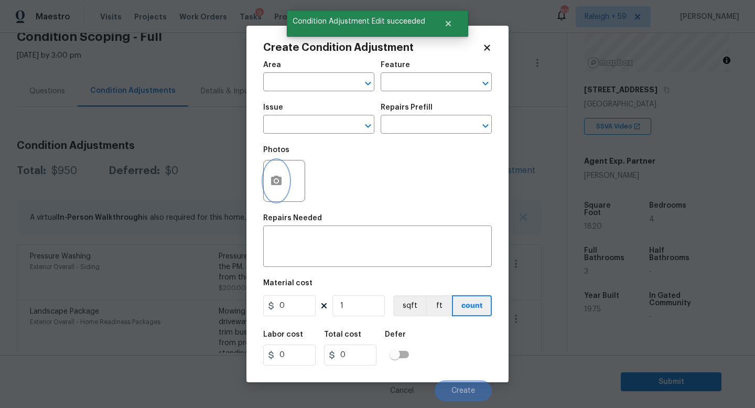
click at [269, 174] on button "button" at bounding box center [276, 181] width 25 height 41
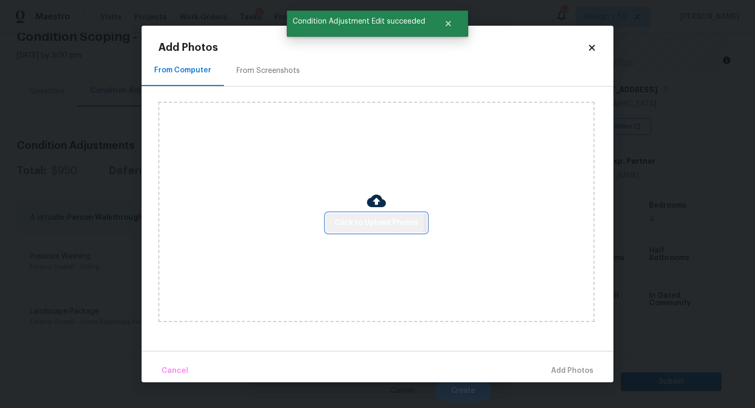
click at [361, 219] on span "Click to Upload Photos" at bounding box center [377, 223] width 84 height 13
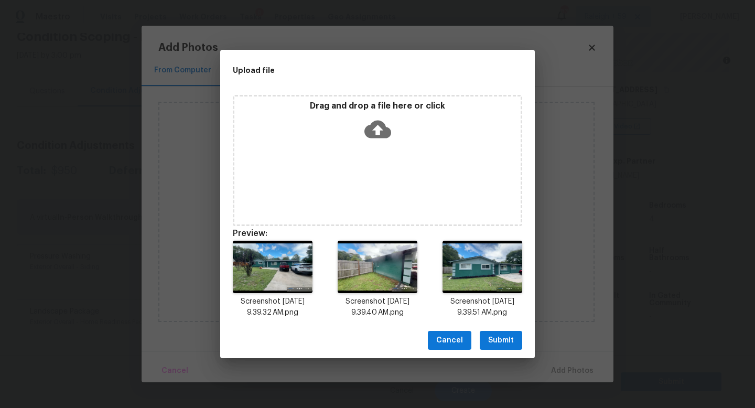
click at [492, 337] on span "Submit" at bounding box center [501, 340] width 26 height 13
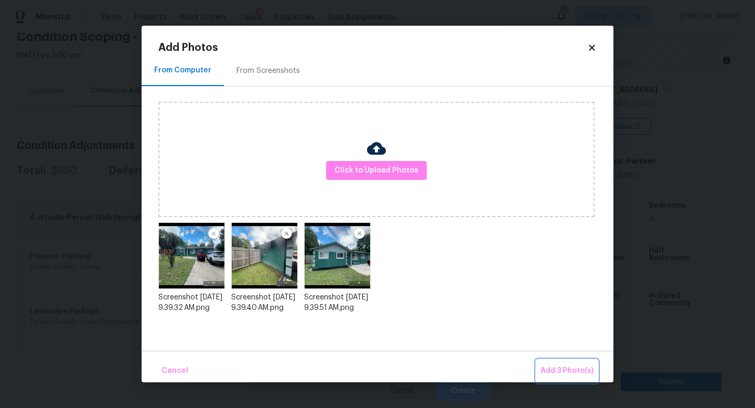
click at [555, 368] on span "Add 3 Photo(s)" at bounding box center [567, 371] width 53 height 13
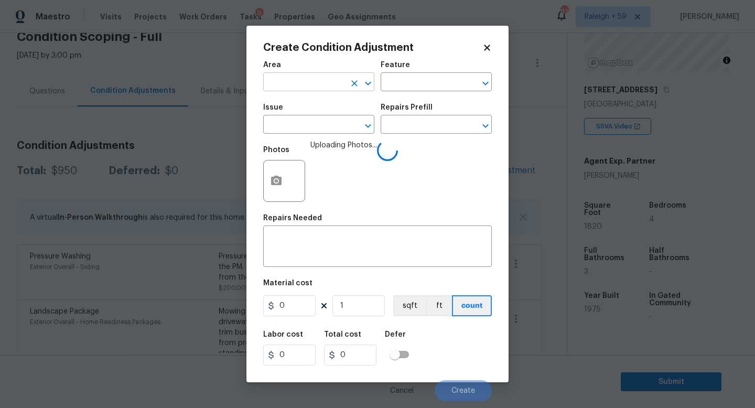
click at [320, 85] on input "text" at bounding box center [304, 83] width 82 height 16
type input "Exterior Overall"
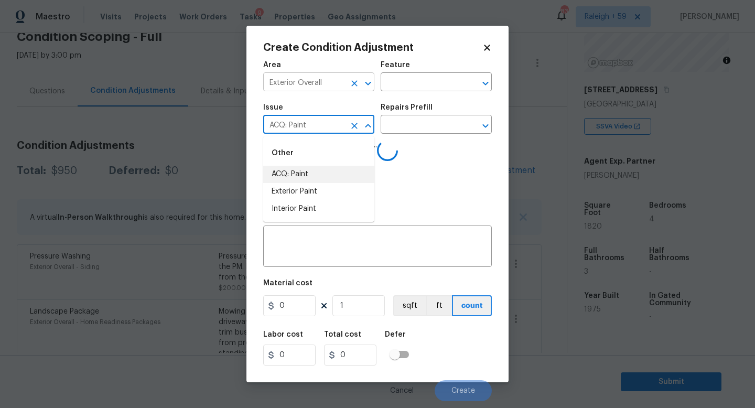
type input "ACQ: Paint"
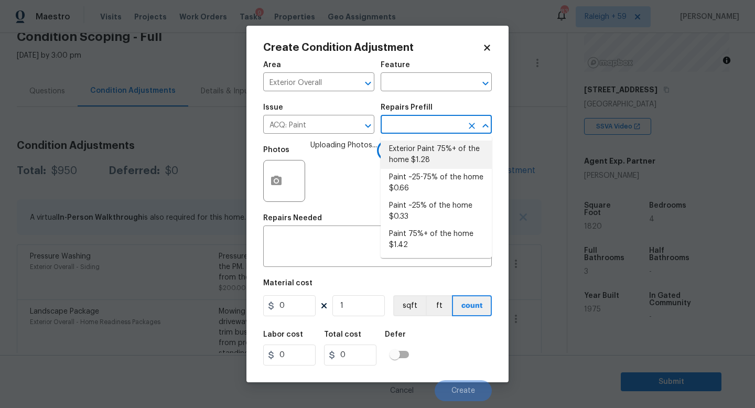
click at [426, 158] on li "Exterior Paint 75%+ of the home $1.28" at bounding box center [436, 155] width 111 height 28
type input "Acquisition"
type textarea "Acquisition Scope: 75%+ of the home exterior will likely require paint"
type input "1.28"
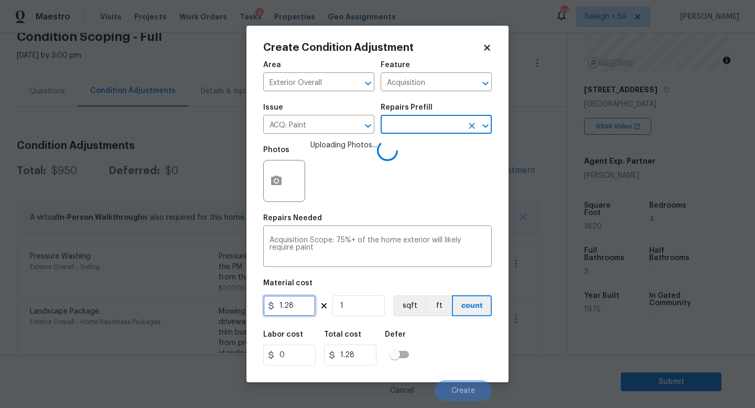
click at [302, 303] on input "1.28" at bounding box center [289, 305] width 52 height 21
type input "1.5"
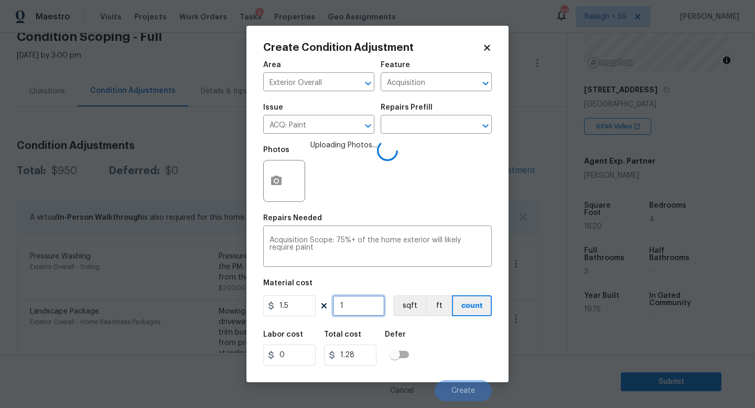
type input "1.5"
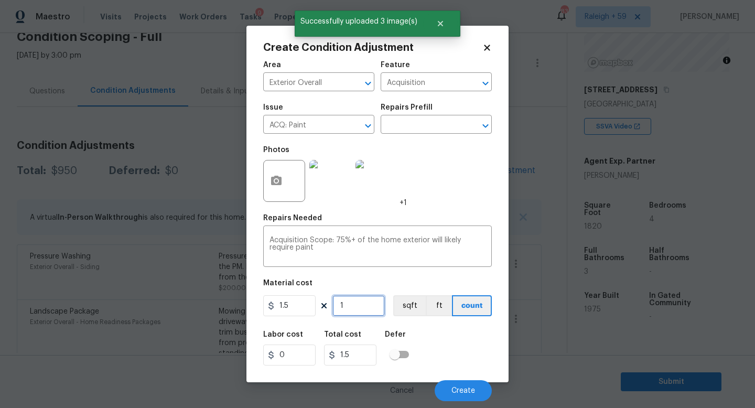
type input "18"
type input "27"
type input "182"
type input "273"
type input "1820"
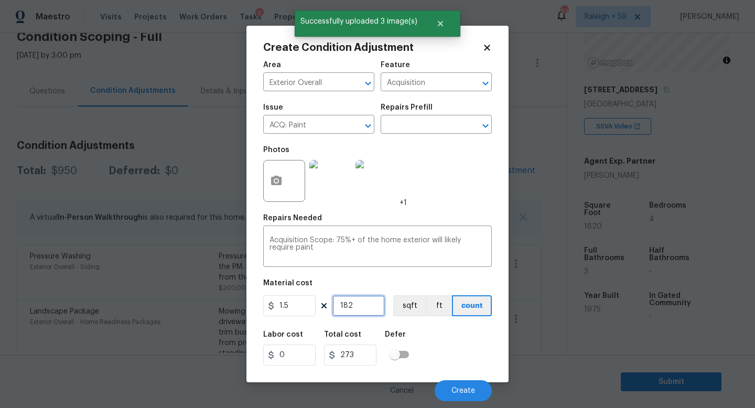
type input "2730"
type input "1820"
click at [461, 381] on button "Create" at bounding box center [463, 390] width 57 height 21
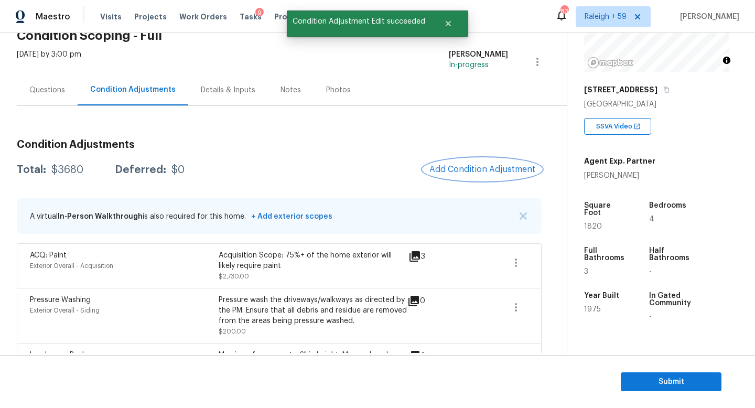
scroll to position [0, 0]
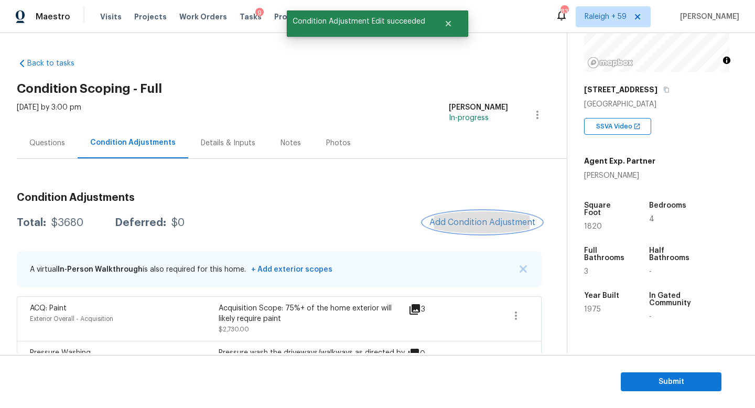
click at [468, 211] on button "Add Condition Adjustment" at bounding box center [482, 222] width 119 height 22
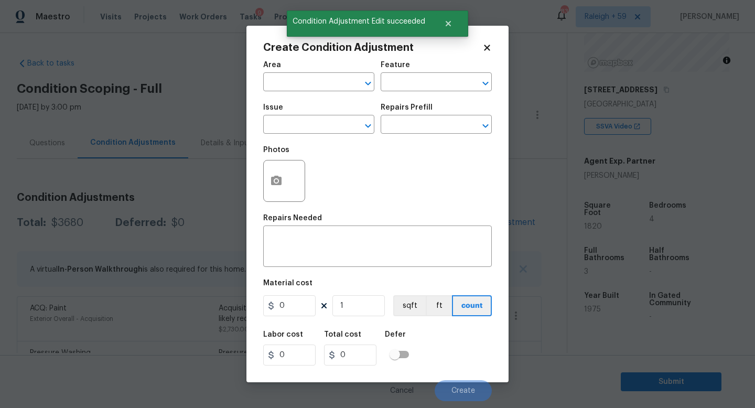
click at [292, 179] on div at bounding box center [284, 181] width 42 height 42
click at [276, 177] on icon "button" at bounding box center [276, 180] width 10 height 9
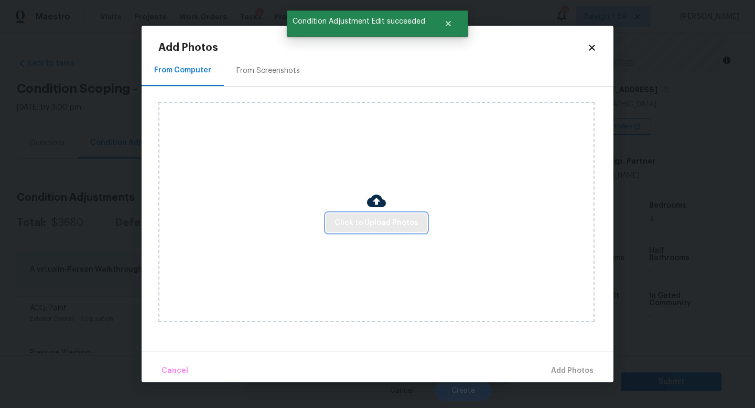
click at [389, 229] on button "Click to Upload Photos" at bounding box center [376, 223] width 101 height 19
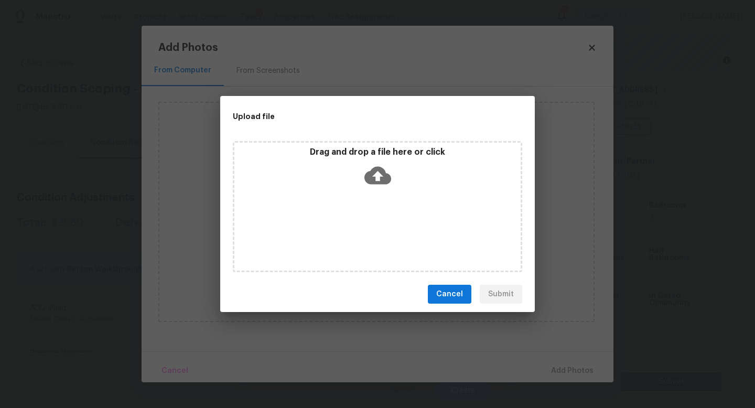
click at [389, 229] on div "Drag and drop a file here or click" at bounding box center [378, 206] width 290 height 131
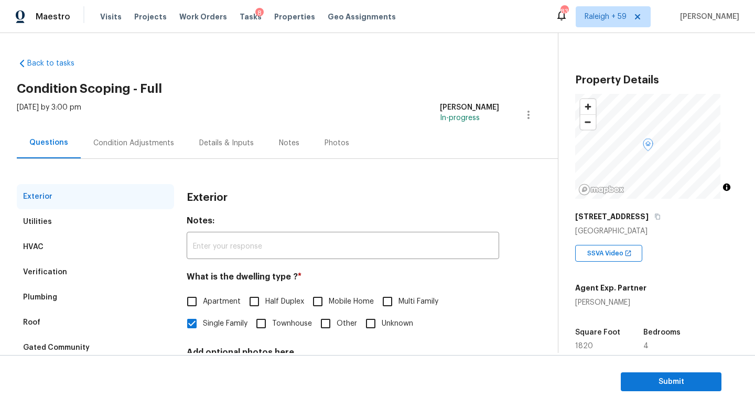
click at [56, 285] on div "Plumbing" at bounding box center [95, 297] width 157 height 25
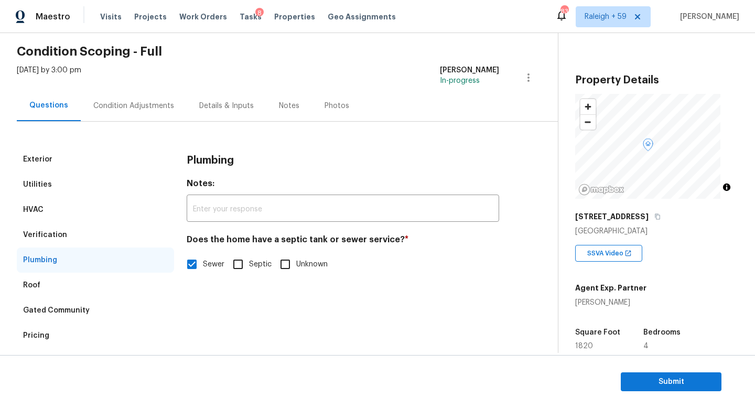
scroll to position [69, 0]
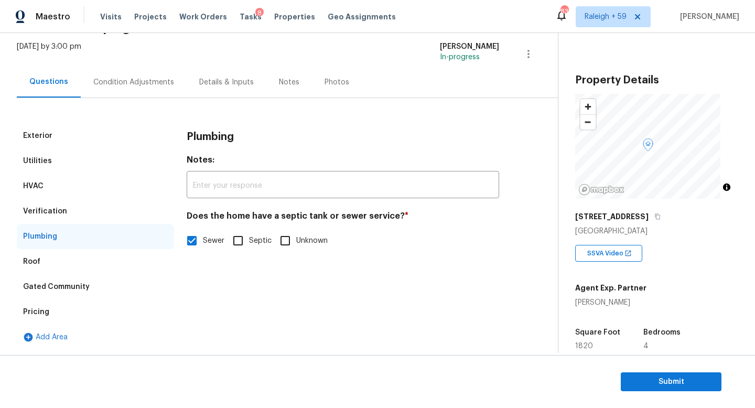
drag, startPoint x: 110, startPoint y: 207, endPoint x: 119, endPoint y: 214, distance: 12.0
click at [110, 207] on div "Verification" at bounding box center [95, 211] width 157 height 25
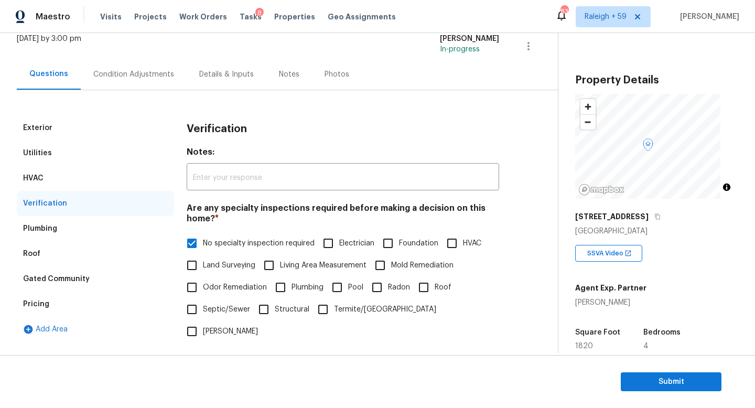
scroll to position [275, 0]
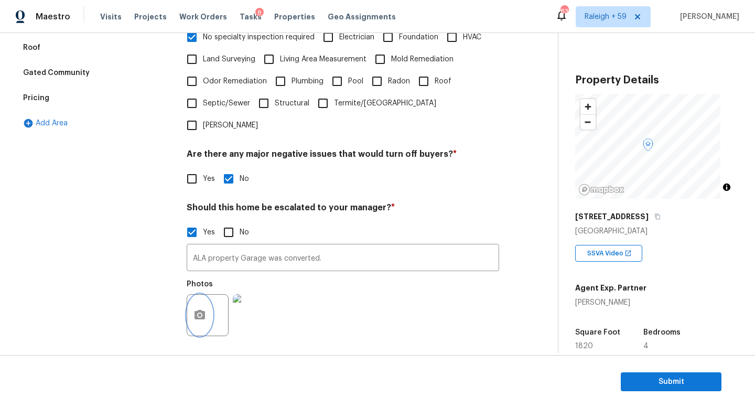
click at [194, 312] on icon "button" at bounding box center [200, 315] width 13 height 13
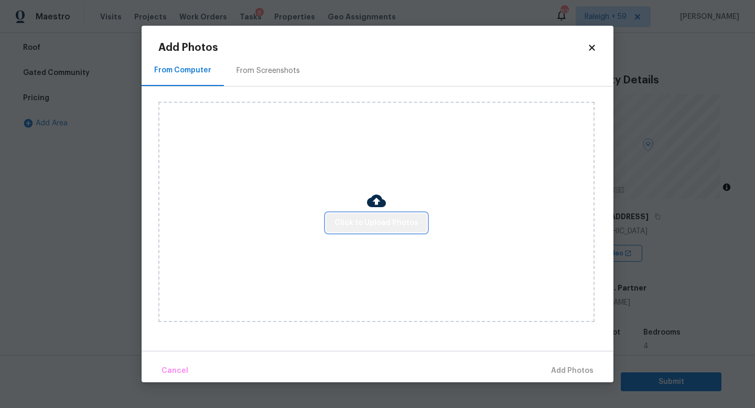
click at [382, 226] on span "Click to Upload Photos" at bounding box center [377, 223] width 84 height 13
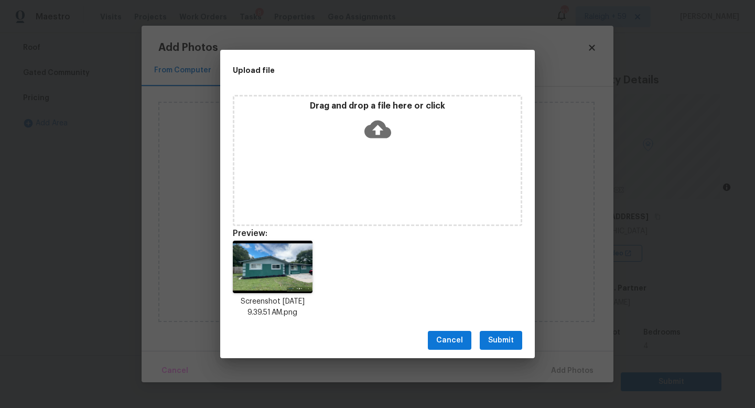
click at [498, 338] on span "Submit" at bounding box center [501, 340] width 26 height 13
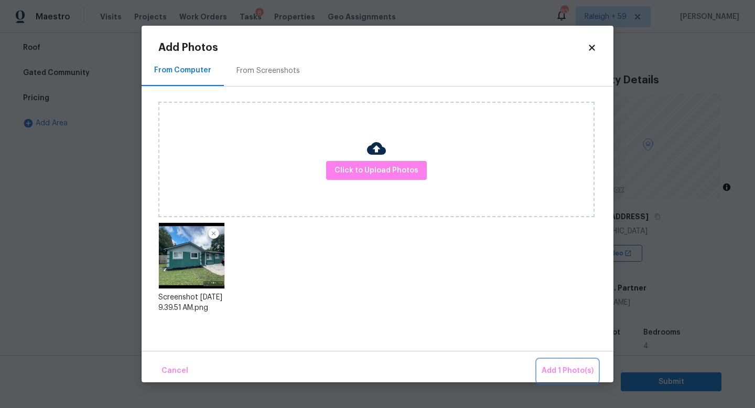
click at [559, 370] on span "Add 1 Photo(s)" at bounding box center [568, 371] width 52 height 13
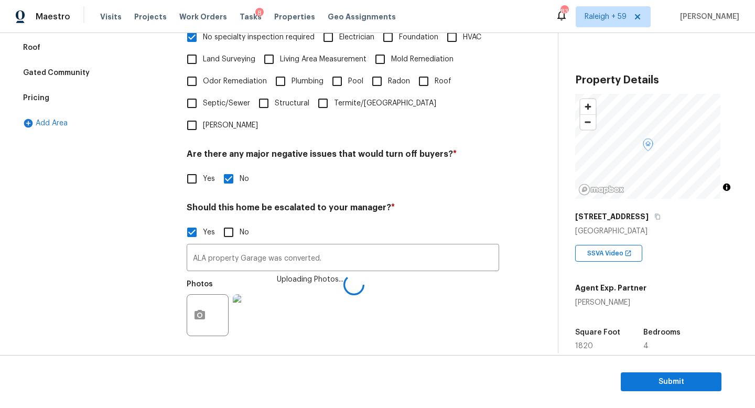
click at [237, 319] on img at bounding box center [254, 315] width 42 height 42
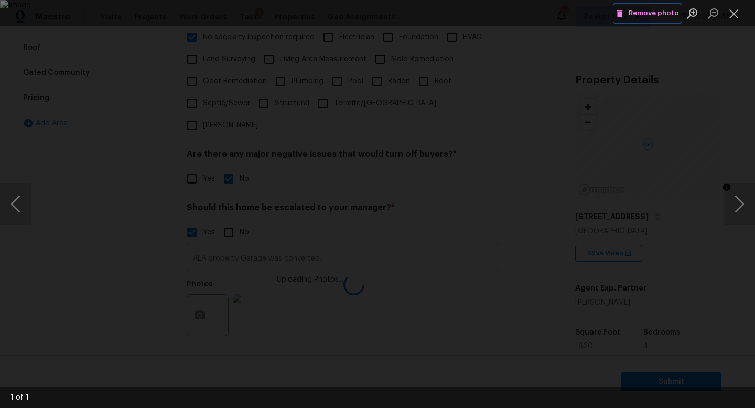
click at [639, 12] on span "Remove photo" at bounding box center [647, 13] width 63 height 12
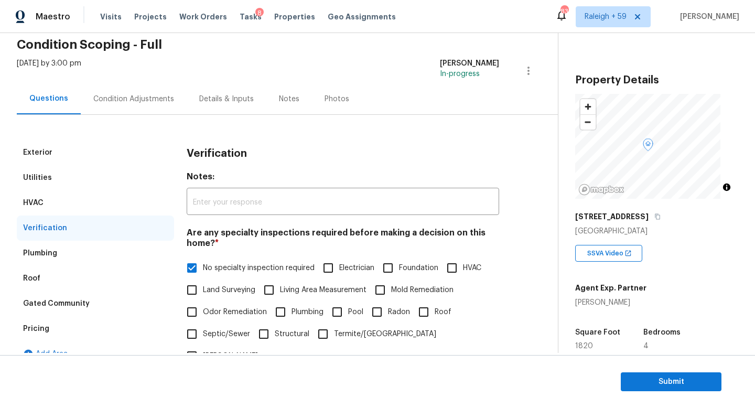
scroll to position [0, 0]
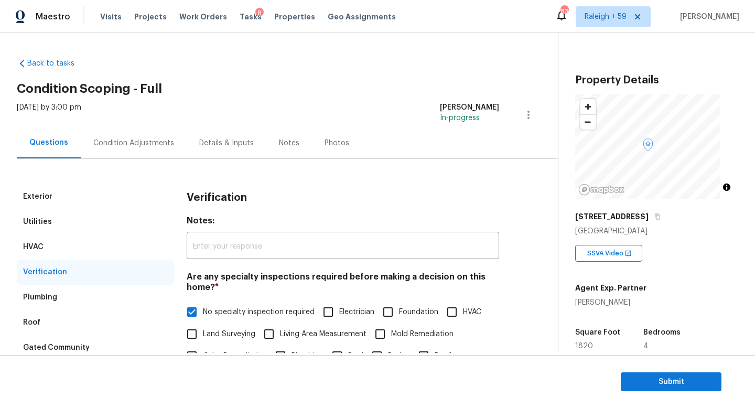
click at [152, 144] on div "Condition Adjustments" at bounding box center [133, 143] width 81 height 10
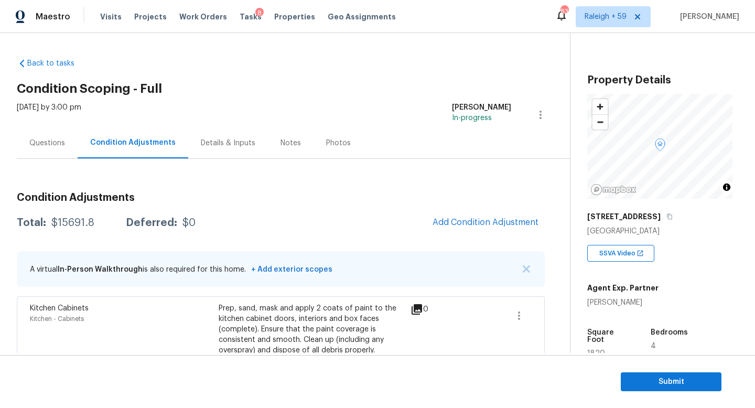
click at [58, 150] on div "Questions" at bounding box center [47, 142] width 61 height 31
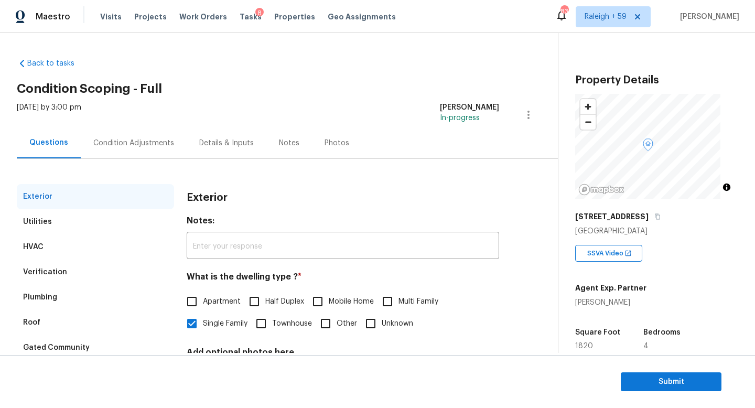
click at [145, 148] on div "Condition Adjustments" at bounding box center [134, 142] width 106 height 31
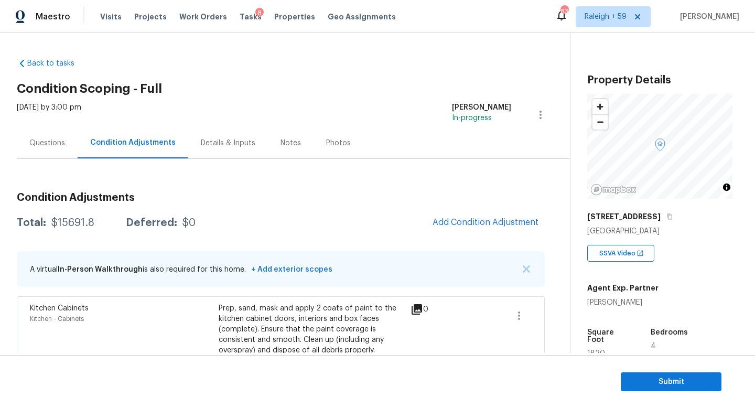
click at [284, 150] on div "Notes" at bounding box center [291, 142] width 46 height 31
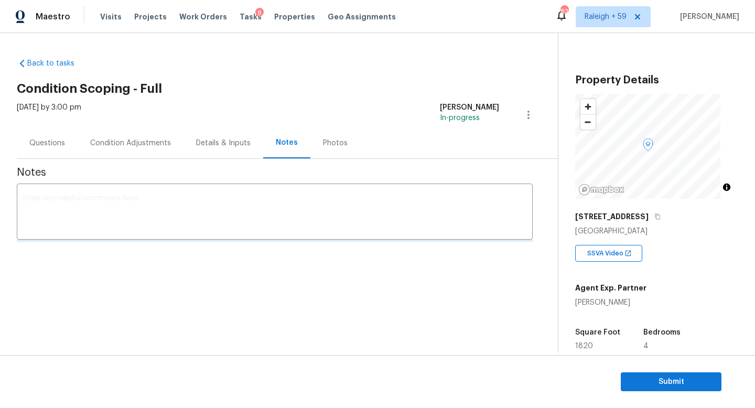
click at [254, 147] on div "Details & Inputs" at bounding box center [224, 142] width 80 height 31
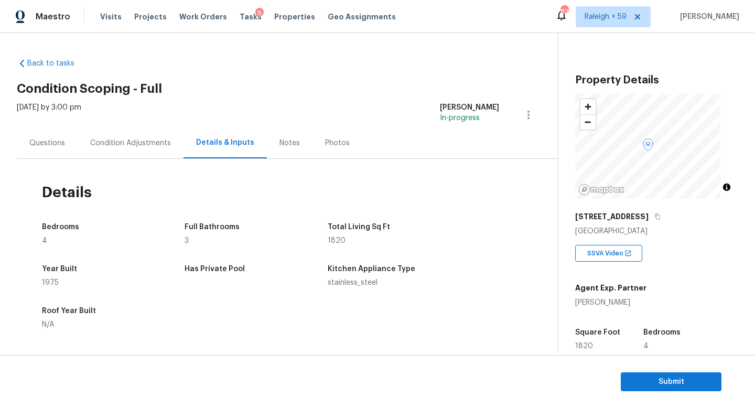
click at [55, 146] on div "Questions" at bounding box center [47, 143] width 36 height 10
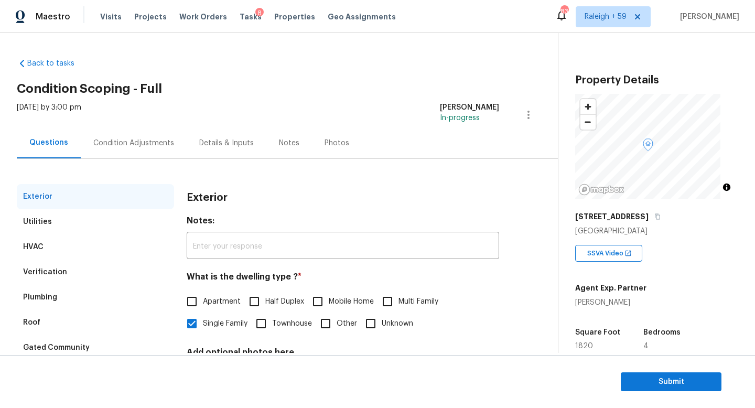
click at [135, 148] on div "Condition Adjustments" at bounding box center [134, 142] width 106 height 31
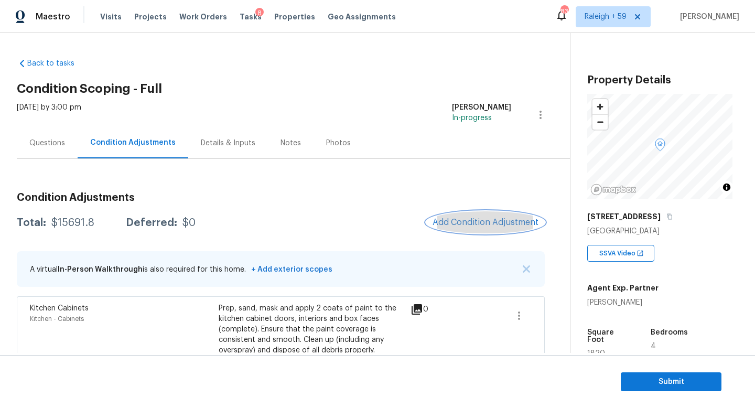
click at [472, 222] on span "Add Condition Adjustment" at bounding box center [486, 222] width 106 height 9
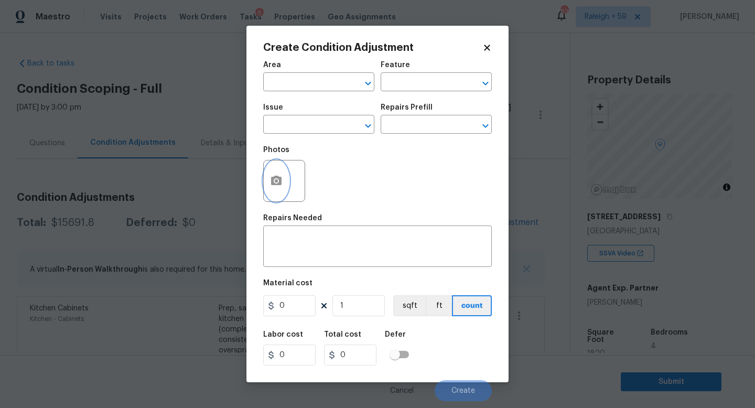
click at [278, 189] on button "button" at bounding box center [276, 181] width 25 height 41
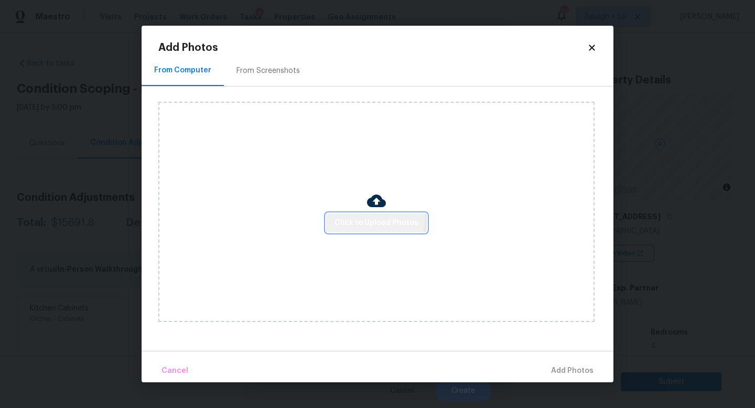
click at [357, 215] on button "Click to Upload Photos" at bounding box center [376, 223] width 101 height 19
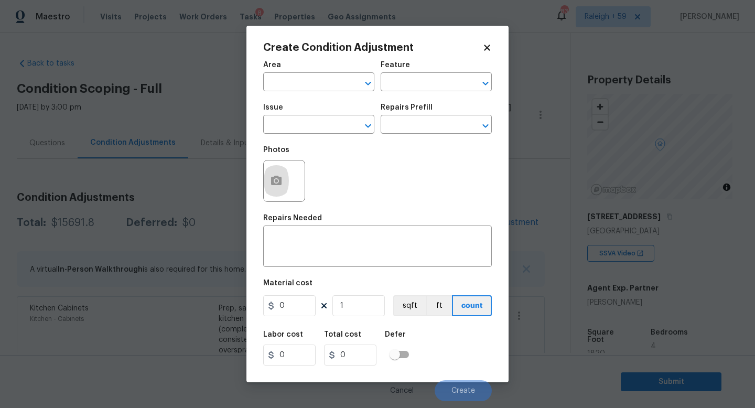
drag, startPoint x: 79, startPoint y: 152, endPoint x: 79, endPoint y: 164, distance: 12.1
click at [79, 152] on body "Maestro Visits Projects Work Orders Tasks 8 Properties Geo Assignments 839 Rale…" at bounding box center [377, 204] width 755 height 408
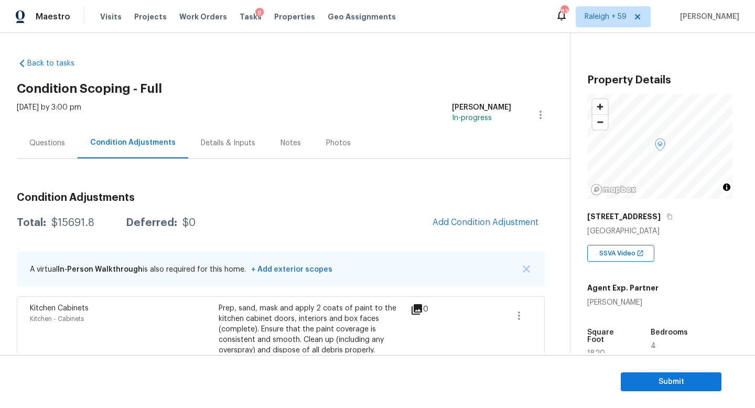
click at [57, 154] on div "Questions" at bounding box center [47, 142] width 61 height 31
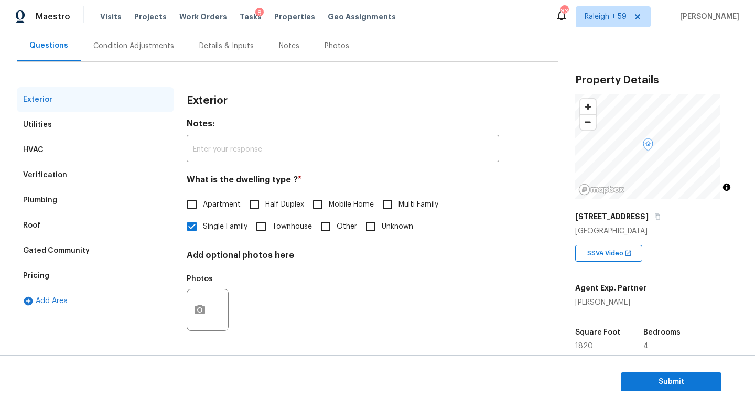
click at [79, 254] on div "Gated Community" at bounding box center [95, 250] width 157 height 25
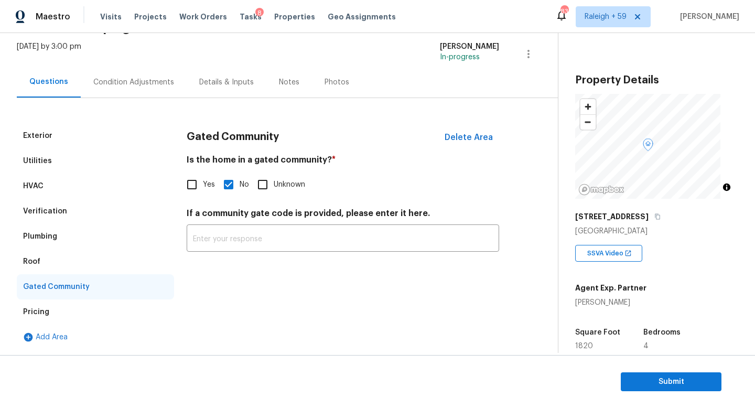
scroll to position [69, 0]
click at [120, 300] on div "Pricing" at bounding box center [95, 312] width 157 height 25
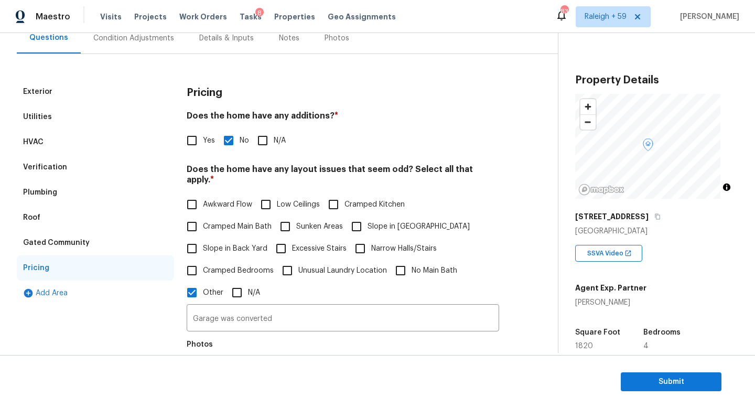
scroll to position [180, 0]
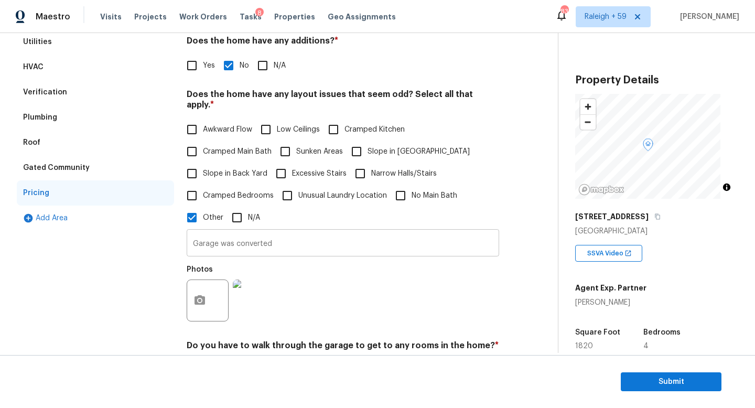
click at [286, 248] on input "Garage was converted" at bounding box center [343, 244] width 313 height 25
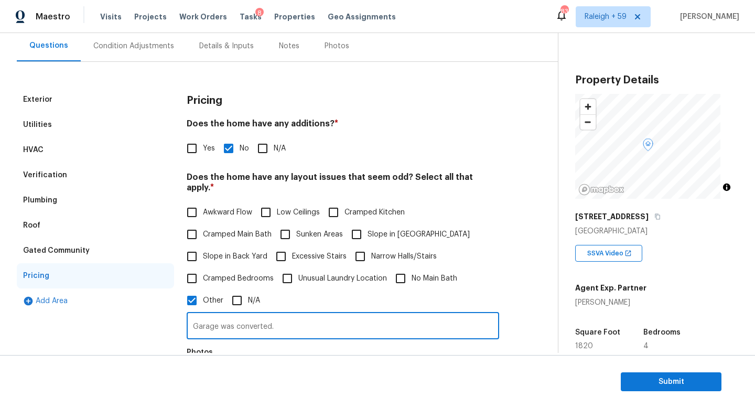
scroll to position [91, 0]
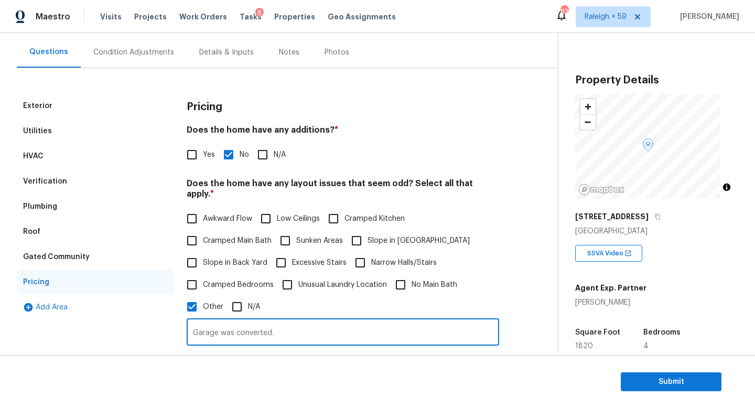
type input "Garage was converted."
click at [191, 151] on input "Yes" at bounding box center [192, 155] width 22 height 22
checkbox input "true"
checkbox input "false"
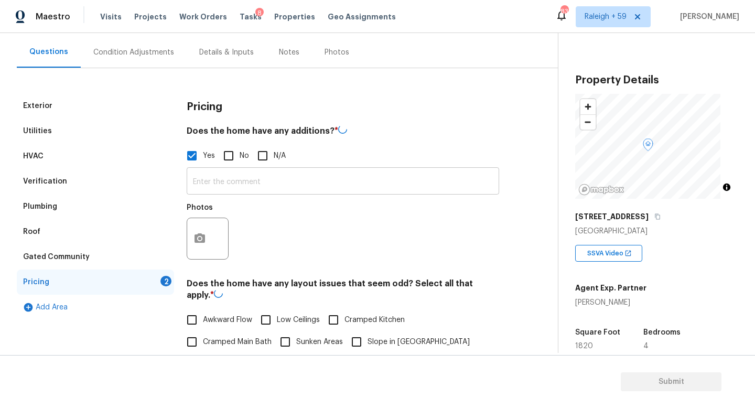
click at [215, 181] on input "text" at bounding box center [343, 182] width 313 height 25
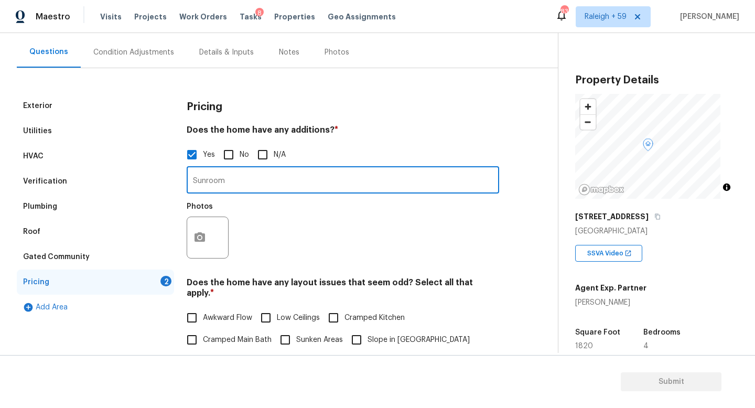
type input "Sunroom"
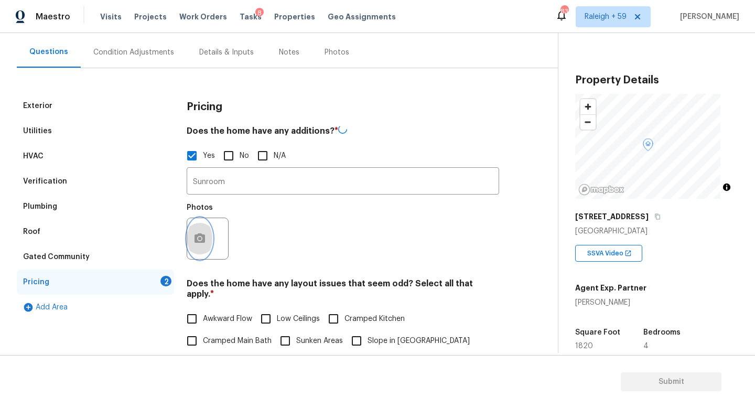
click at [195, 225] on button "button" at bounding box center [199, 238] width 25 height 41
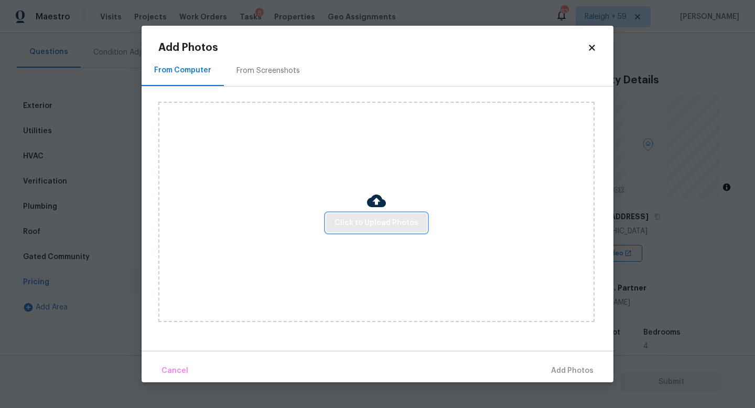
click at [349, 221] on span "Click to Upload Photos" at bounding box center [377, 223] width 84 height 13
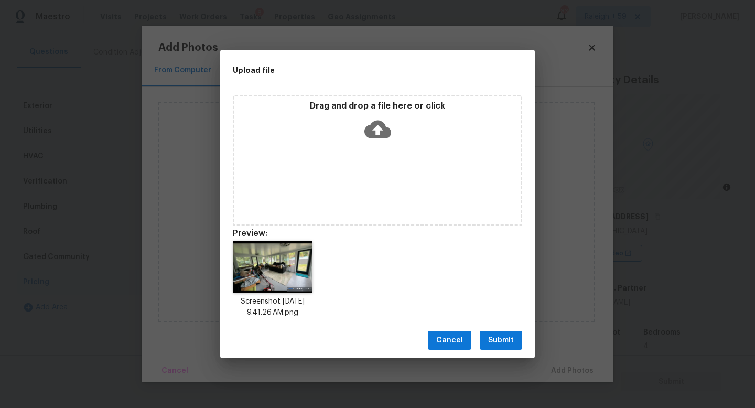
click at [495, 338] on span "Submit" at bounding box center [501, 340] width 26 height 13
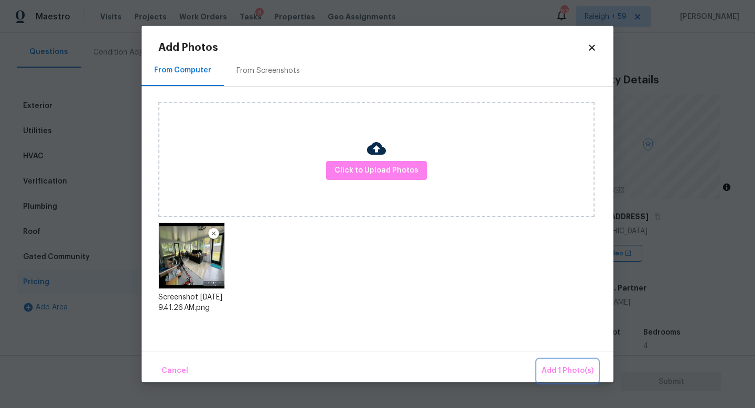
click at [576, 370] on span "Add 1 Photo(s)" at bounding box center [568, 371] width 52 height 13
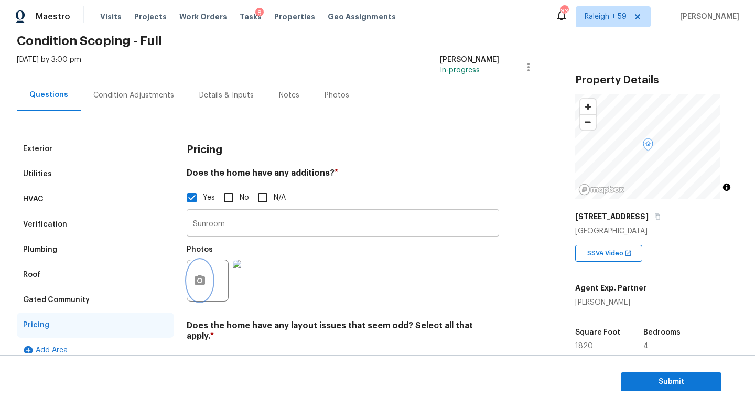
scroll to position [0, 0]
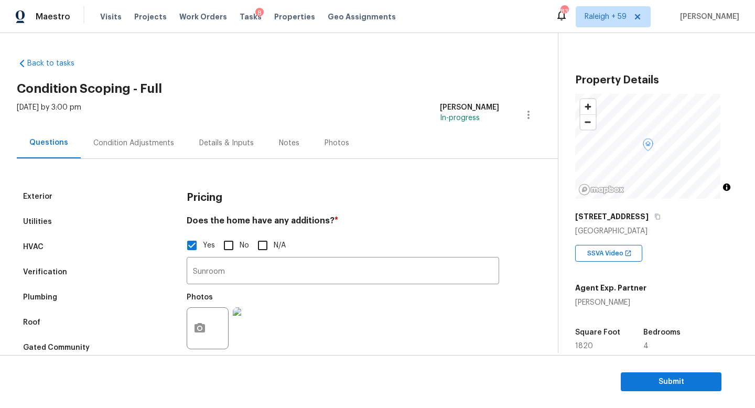
click at [151, 134] on div "Condition Adjustments" at bounding box center [134, 142] width 106 height 31
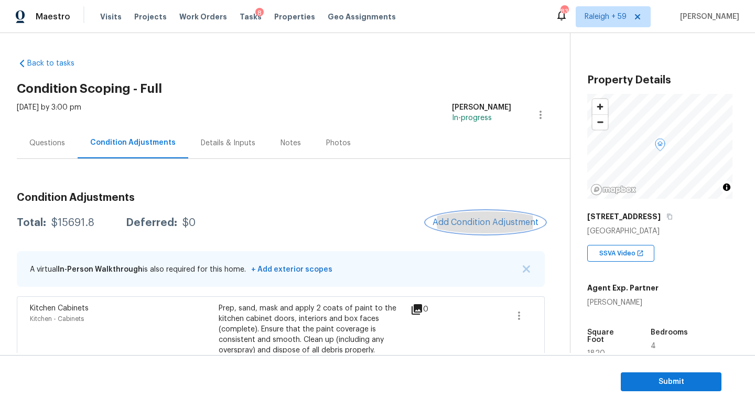
click at [478, 216] on button "Add Condition Adjustment" at bounding box center [485, 222] width 119 height 22
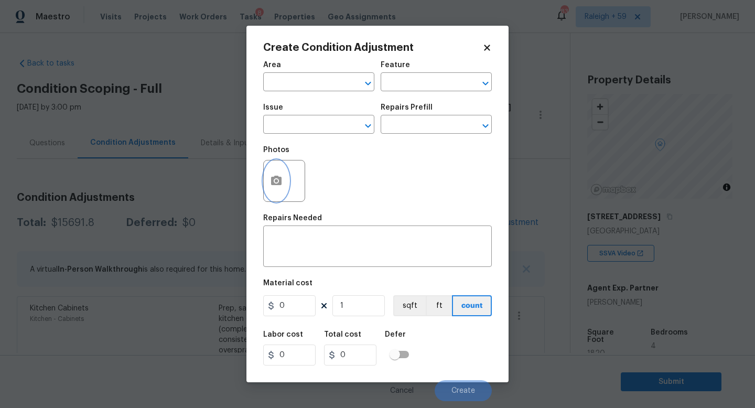
click at [280, 185] on icon "button" at bounding box center [276, 180] width 10 height 9
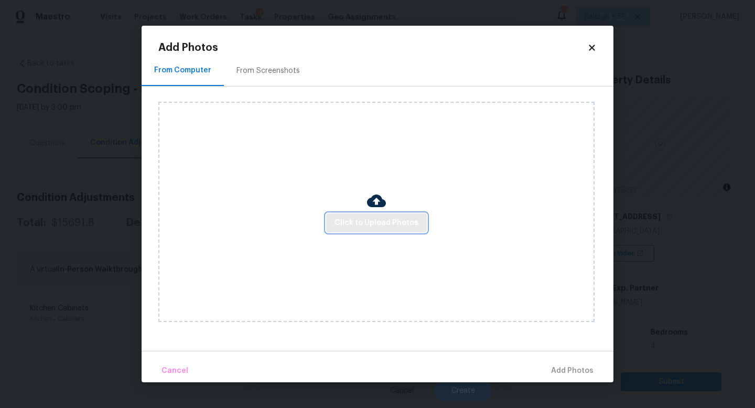
click at [396, 221] on span "Click to Upload Photos" at bounding box center [377, 223] width 84 height 13
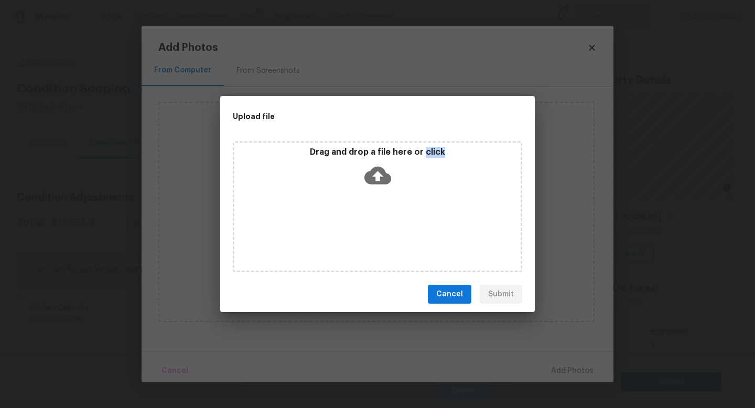
click at [396, 222] on div "Drag and drop a file here or click" at bounding box center [378, 206] width 290 height 131
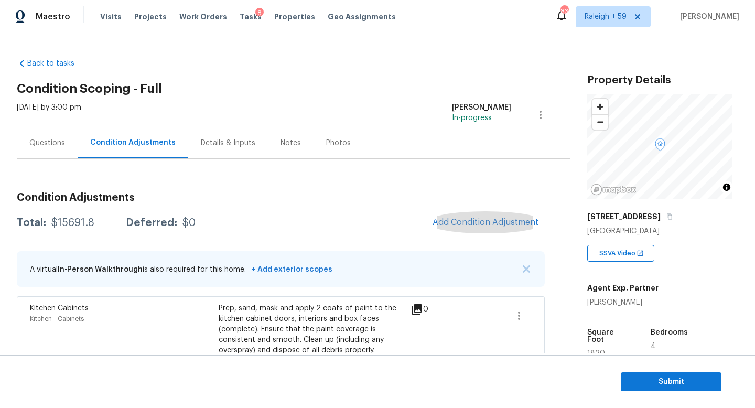
click at [78, 154] on div "Condition Adjustments" at bounding box center [133, 142] width 111 height 31
click at [54, 143] on div "Questions" at bounding box center [47, 143] width 36 height 10
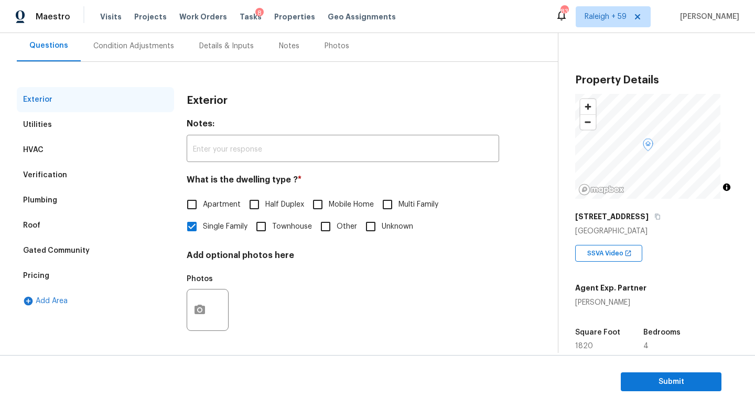
click at [104, 250] on div "Gated Community" at bounding box center [95, 250] width 157 height 25
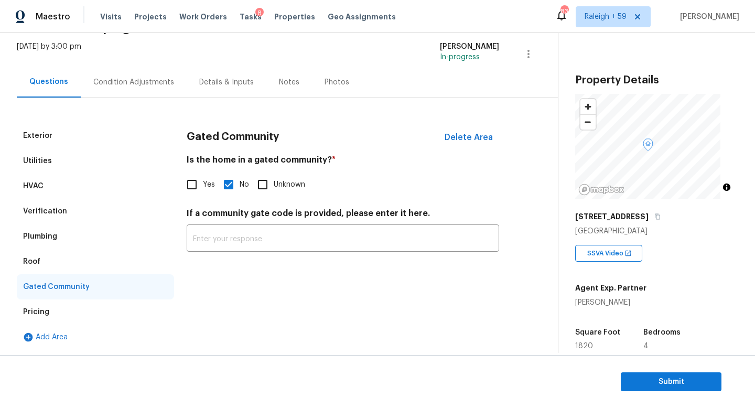
click at [89, 308] on div "Pricing" at bounding box center [95, 312] width 157 height 25
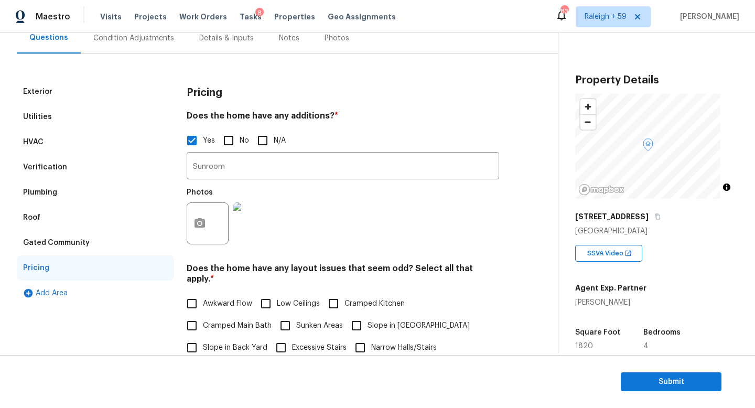
scroll to position [439, 0]
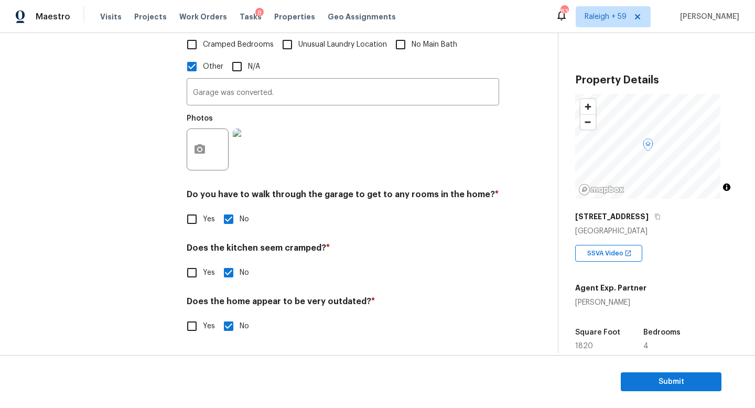
click at [197, 268] on input "Yes" at bounding box center [192, 273] width 22 height 22
checkbox input "true"
checkbox input "false"
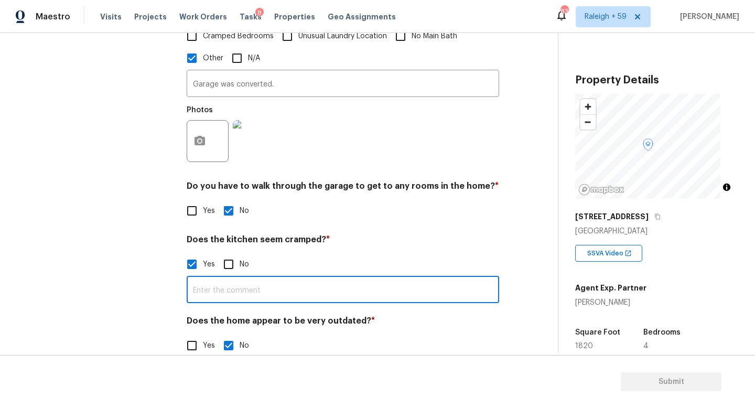
click at [221, 287] on input "text" at bounding box center [343, 291] width 313 height 25
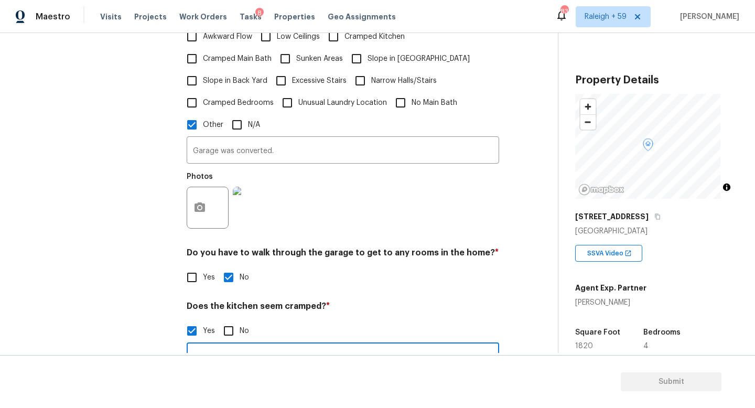
scroll to position [240, 0]
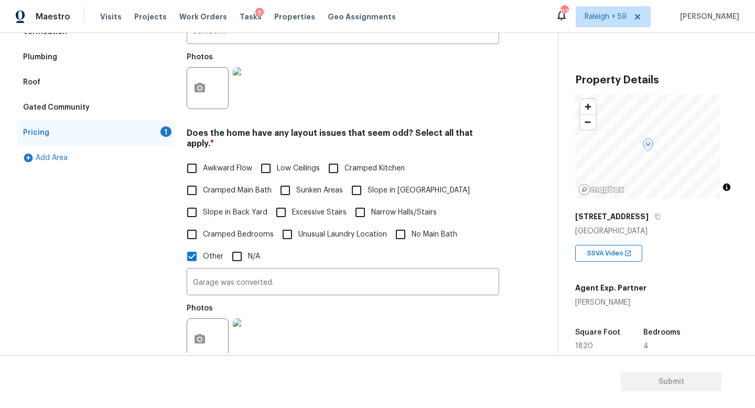
type input "Yes"
click at [364, 168] on span "Cramped Kitchen" at bounding box center [375, 168] width 60 height 11
click at [345, 168] on input "Cramped Kitchen" at bounding box center [334, 168] width 22 height 22
checkbox input "true"
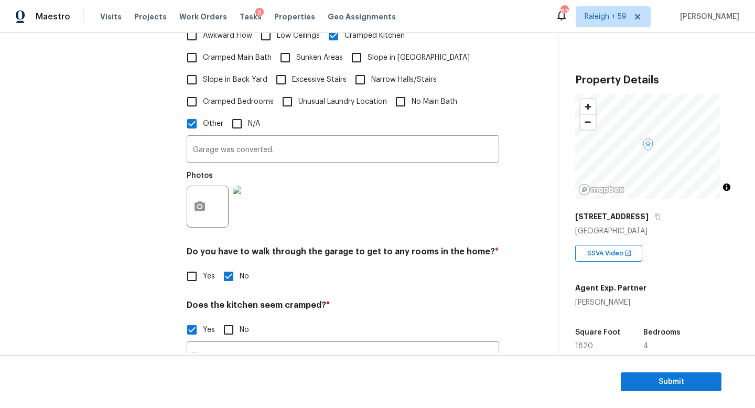
scroll to position [29, 0]
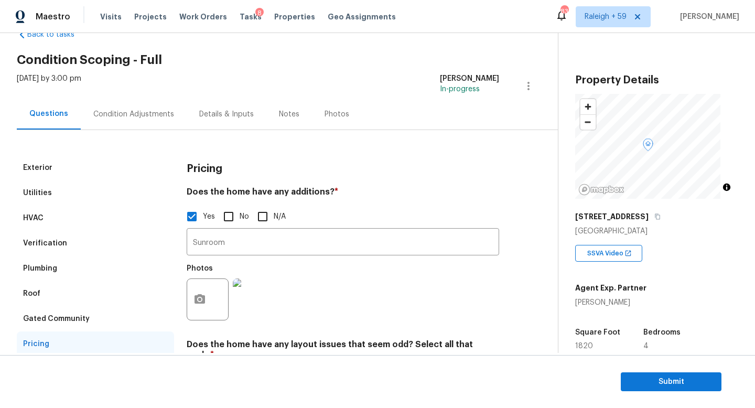
click at [123, 121] on div "Condition Adjustments" at bounding box center [134, 114] width 106 height 31
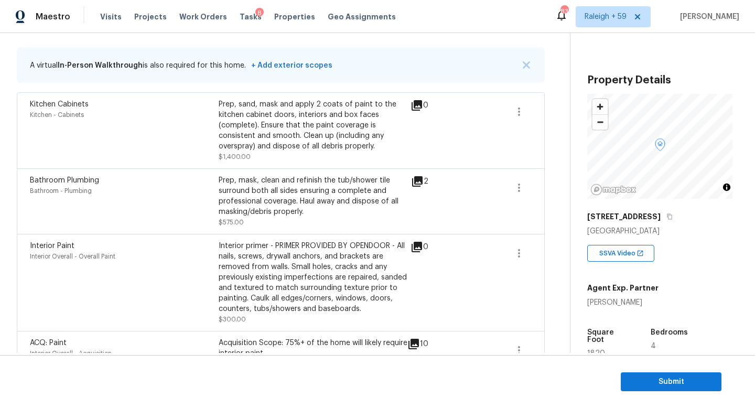
scroll to position [82, 0]
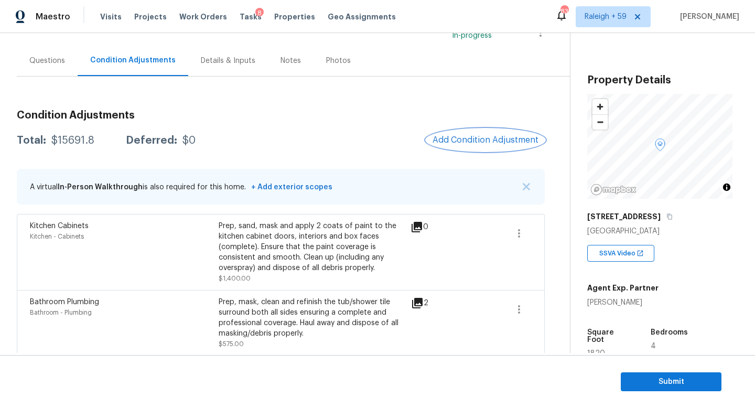
click at [459, 139] on span "Add Condition Adjustment" at bounding box center [486, 139] width 106 height 9
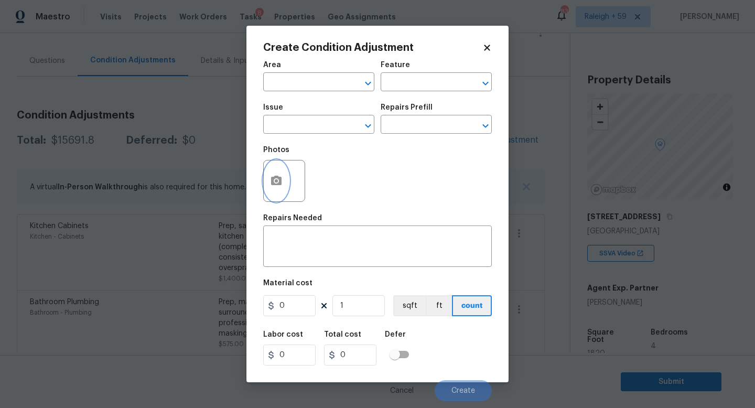
click at [275, 182] on circle "button" at bounding box center [276, 180] width 3 height 3
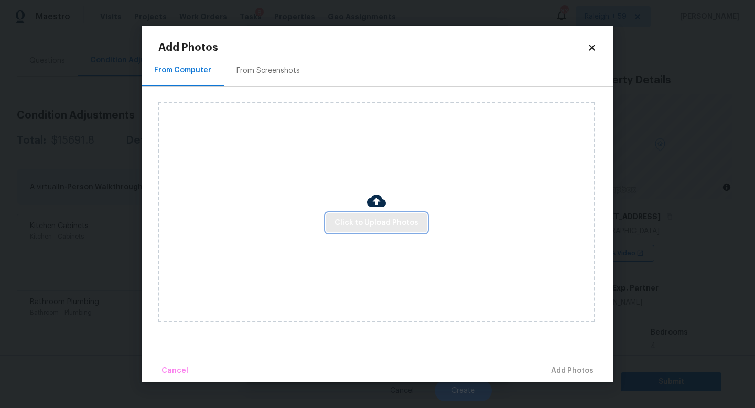
click at [356, 220] on span "Click to Upload Photos" at bounding box center [377, 223] width 84 height 13
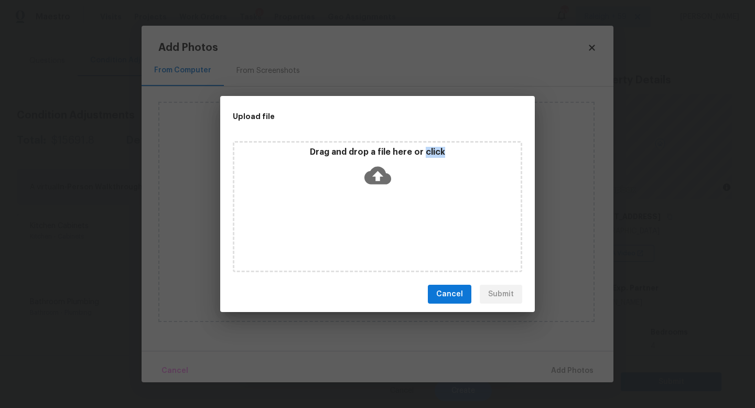
click at [356, 220] on div "Drag and drop a file here or click" at bounding box center [378, 206] width 290 height 131
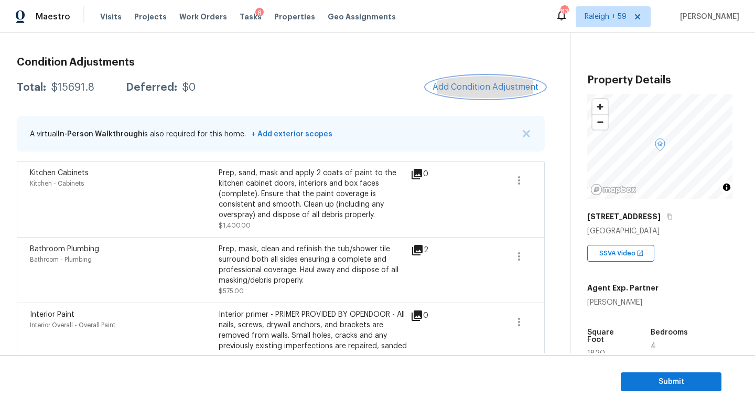
scroll to position [0, 0]
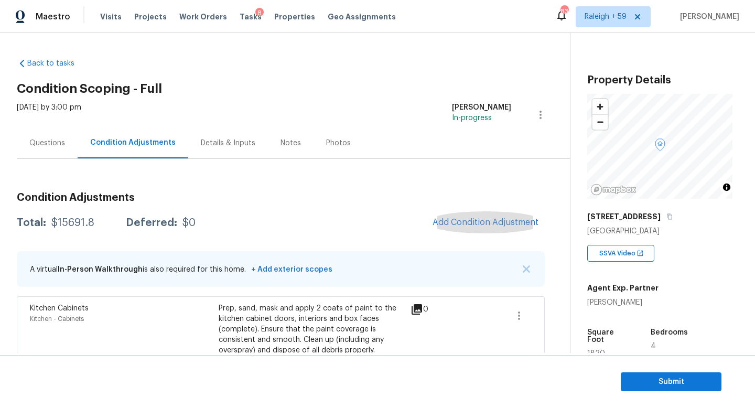
click at [214, 156] on div "Details & Inputs" at bounding box center [228, 142] width 80 height 31
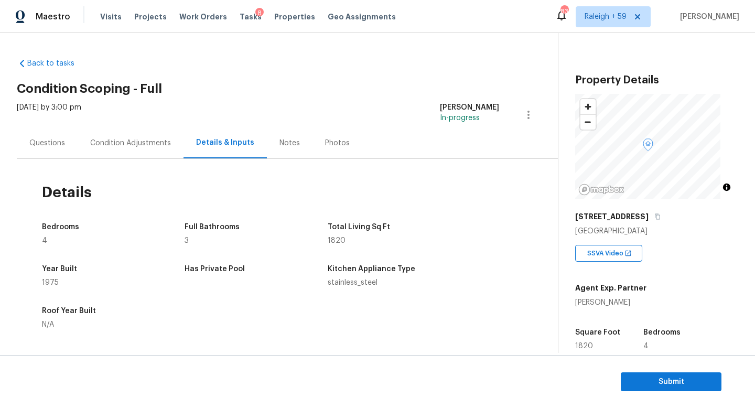
click at [125, 140] on div "Condition Adjustments" at bounding box center [130, 143] width 81 height 10
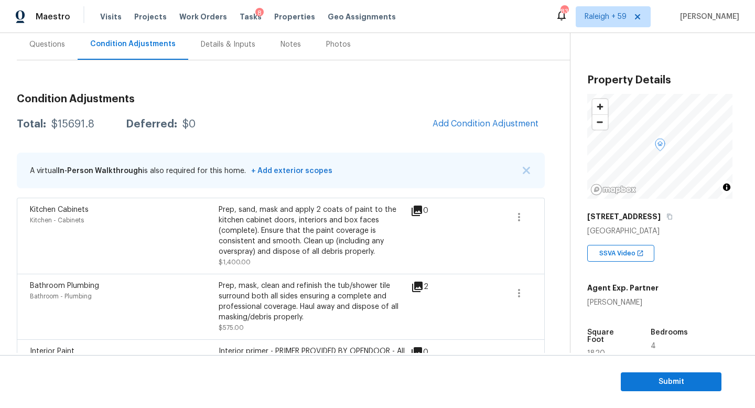
scroll to position [211, 0]
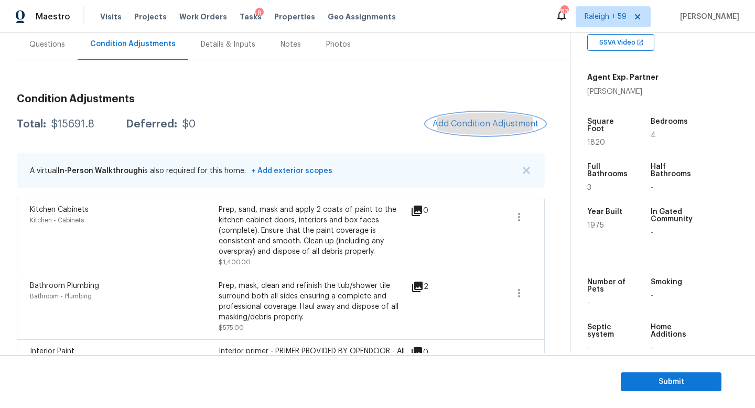
click at [470, 131] on button "Add Condition Adjustment" at bounding box center [485, 124] width 119 height 22
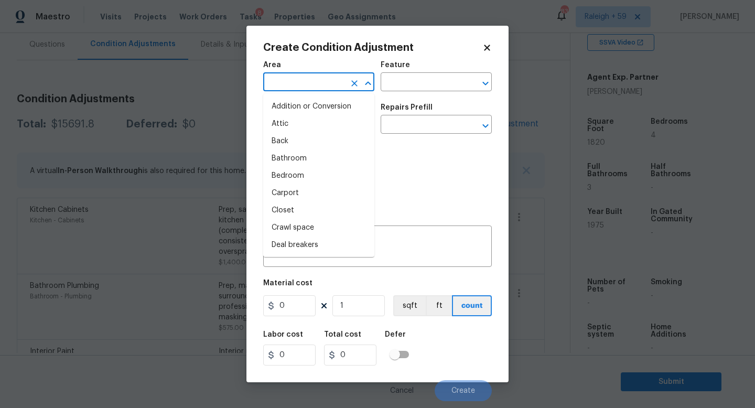
click at [314, 89] on input "text" at bounding box center [304, 83] width 82 height 16
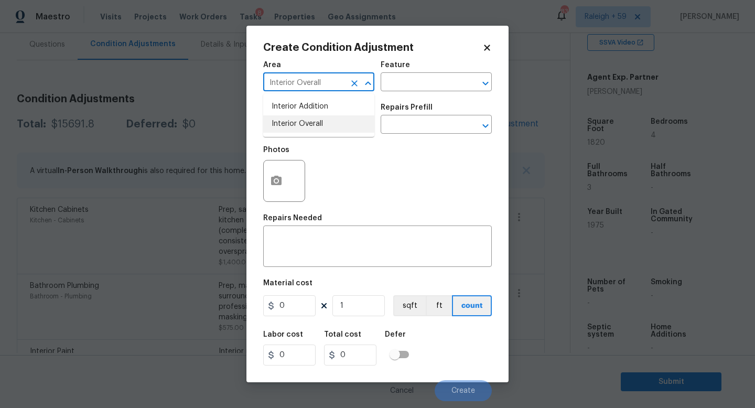
type input "Interior Overall"
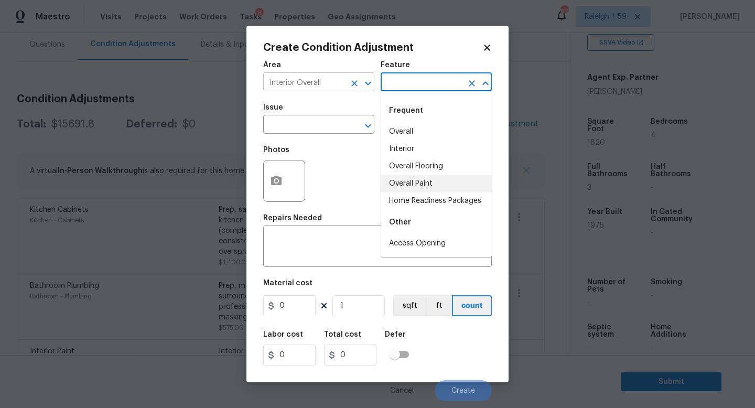
type input "Home Readiness Packages"
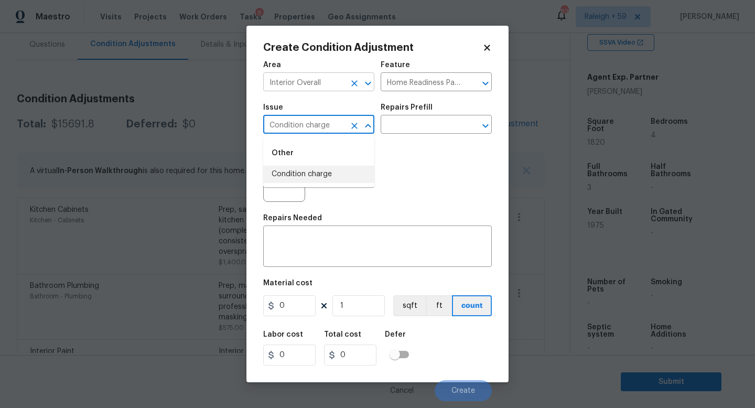
type input "Condition charge"
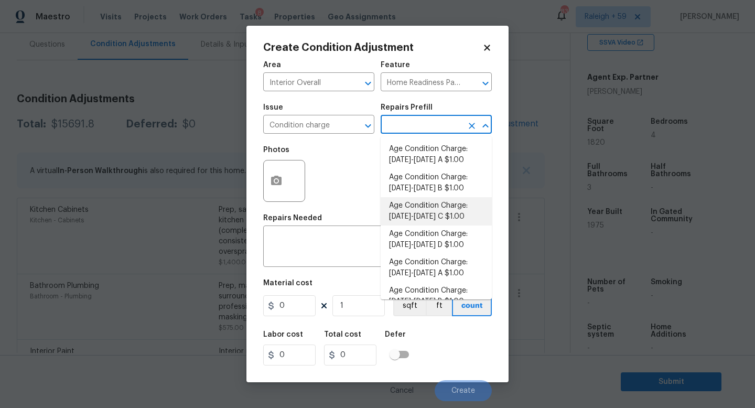
click at [430, 216] on li "Age Condition Charge: 1922-1978 C $1.00" at bounding box center [436, 211] width 111 height 28
type textarea "Age Condition Charge: 1922-1978 C"
type input "1"
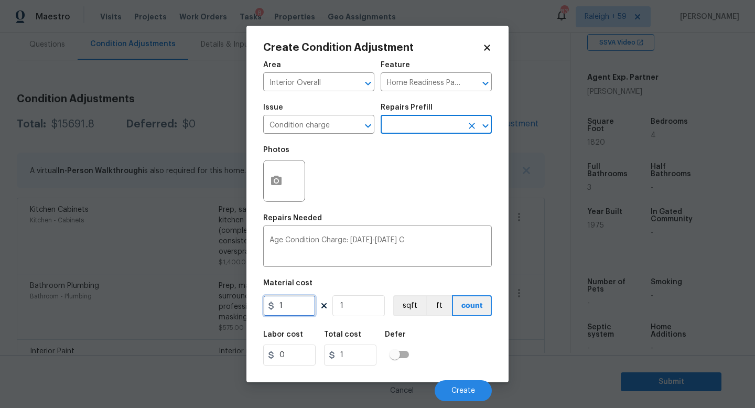
click at [303, 306] on input "1" at bounding box center [289, 305] width 52 height 21
type input "2000"
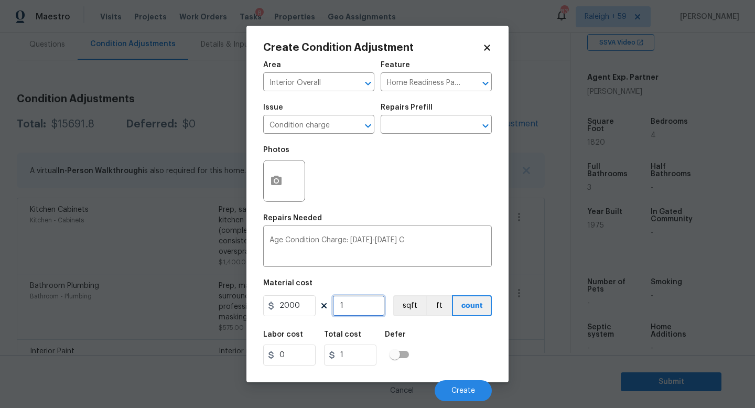
type input "2000"
click at [474, 392] on span "Create" at bounding box center [464, 391] width 24 height 8
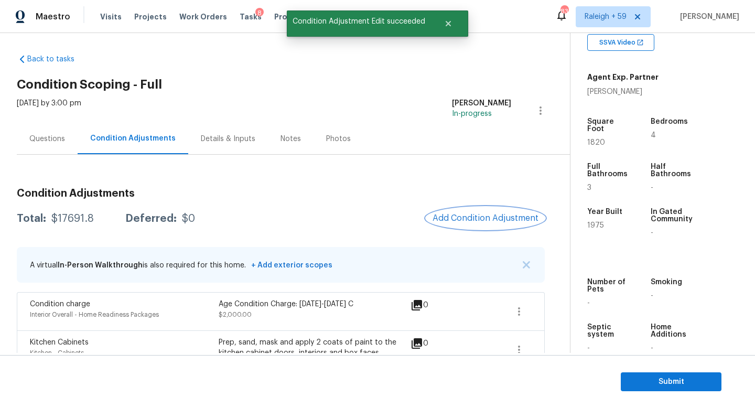
scroll to position [0, 0]
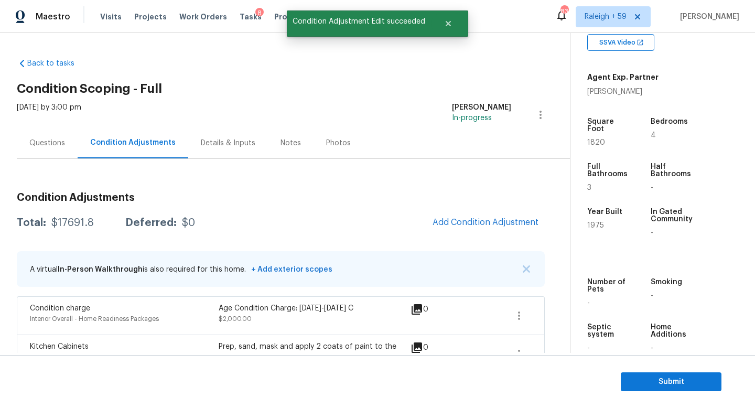
click at [35, 152] on div "Questions" at bounding box center [47, 142] width 61 height 31
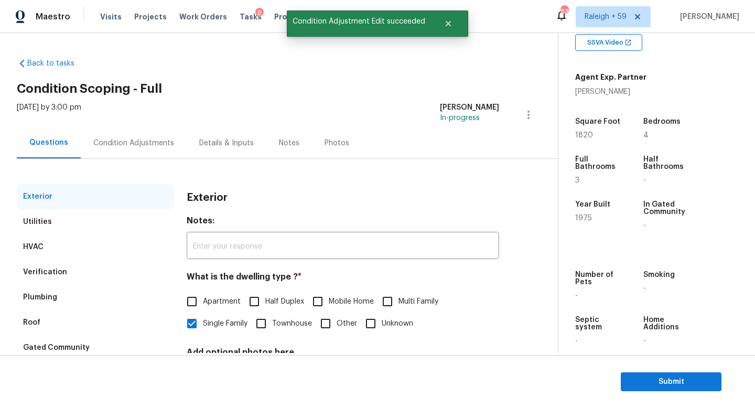
click at [140, 139] on div "Condition Adjustments" at bounding box center [133, 143] width 81 height 10
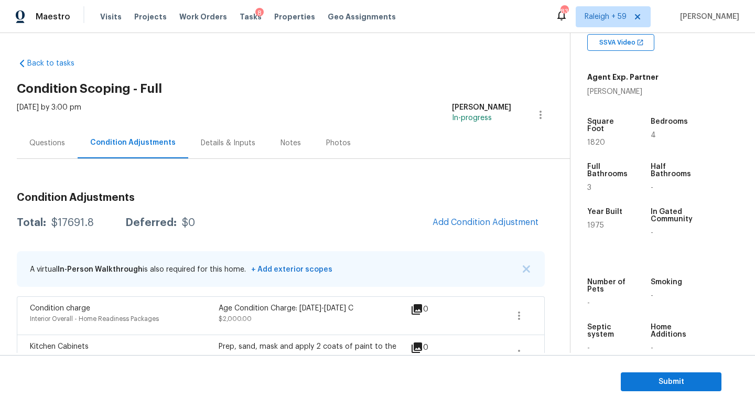
click at [75, 150] on div "Questions" at bounding box center [47, 142] width 61 height 31
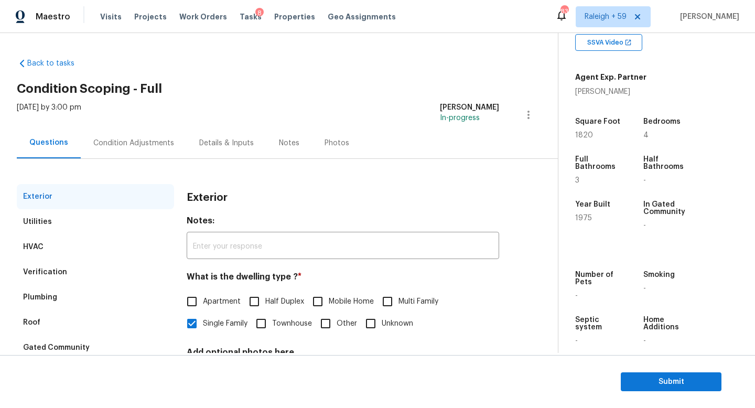
click at [144, 145] on div "Condition Adjustments" at bounding box center [133, 143] width 81 height 10
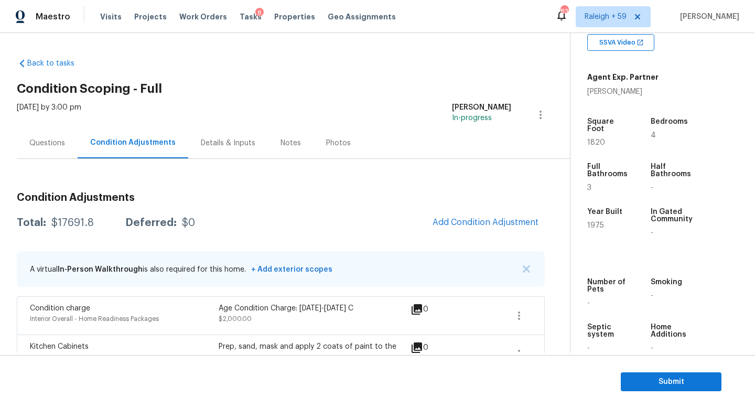
click at [214, 145] on div "Details & Inputs" at bounding box center [228, 143] width 55 height 10
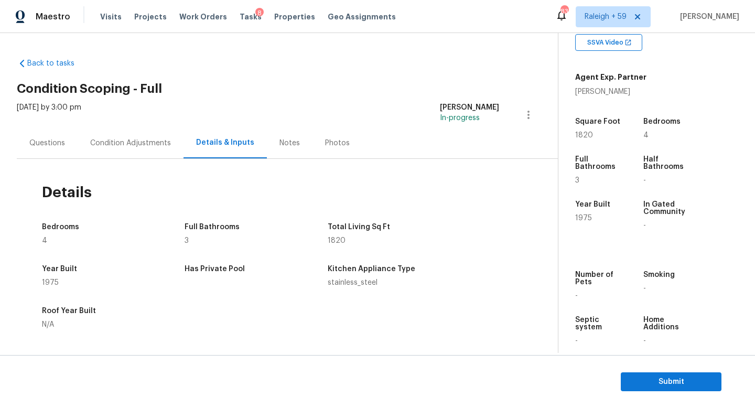
click at [143, 143] on div "Condition Adjustments" at bounding box center [130, 143] width 81 height 10
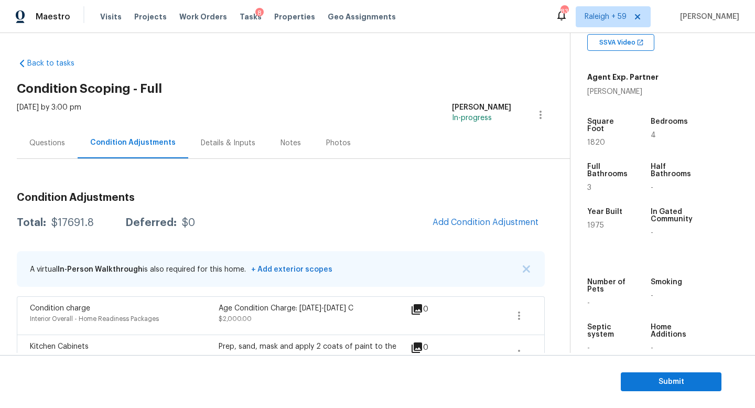
drag, startPoint x: 84, startPoint y: 226, endPoint x: 44, endPoint y: 228, distance: 40.4
click at [44, 228] on div "Total: $17691.8 Deferred: $0" at bounding box center [106, 223] width 178 height 10
copy div "$17691.8"
click at [213, 141] on div "Details & Inputs" at bounding box center [228, 143] width 55 height 10
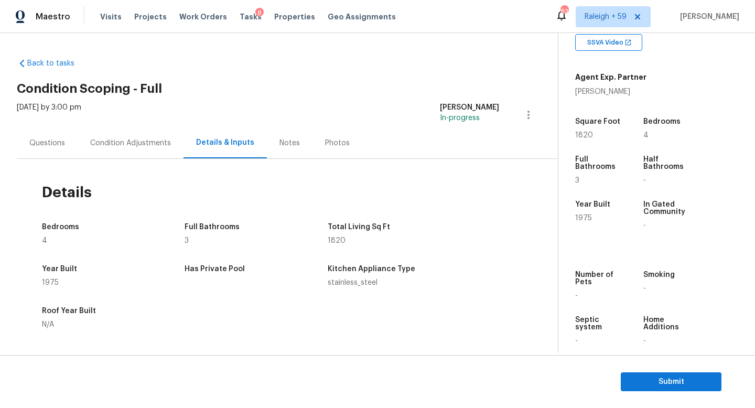
click at [145, 147] on div "Condition Adjustments" at bounding box center [130, 143] width 81 height 10
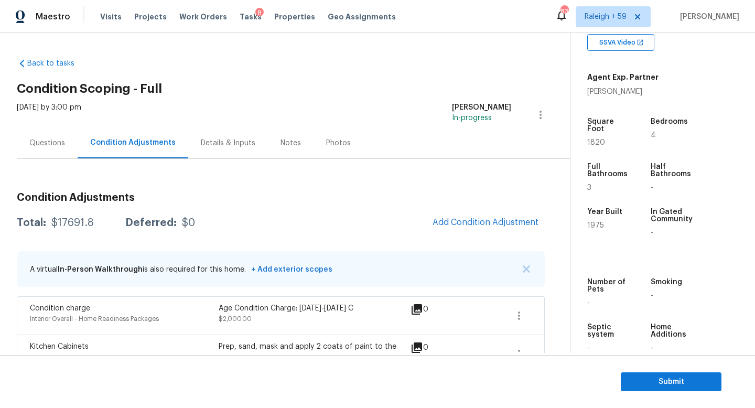
click at [42, 146] on div "Questions" at bounding box center [47, 143] width 36 height 10
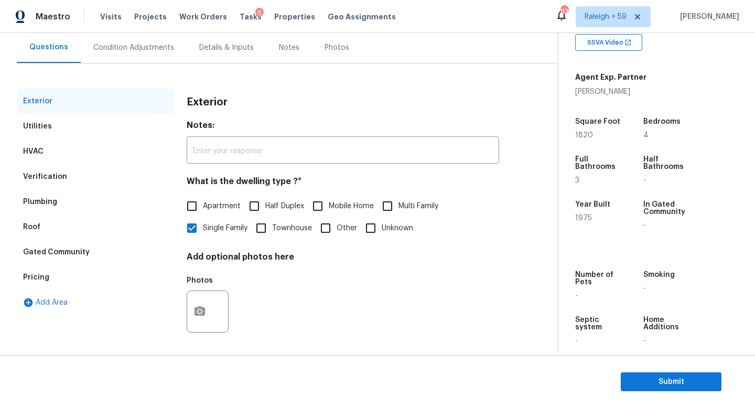
scroll to position [105, 0]
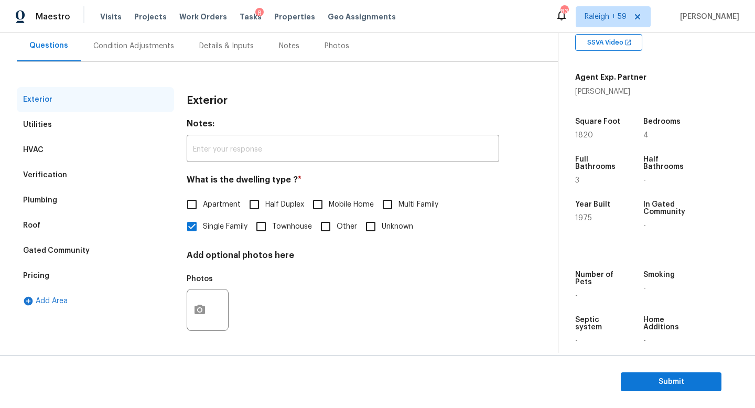
click at [98, 273] on div "Pricing" at bounding box center [95, 275] width 157 height 25
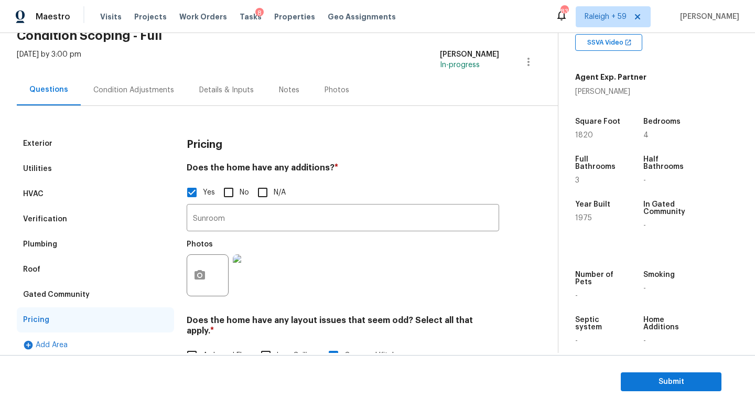
scroll to position [0, 0]
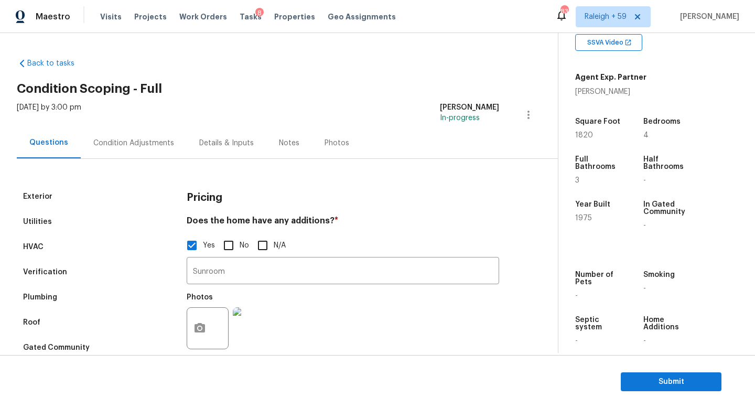
click at [225, 144] on div "Details & Inputs" at bounding box center [226, 143] width 55 height 10
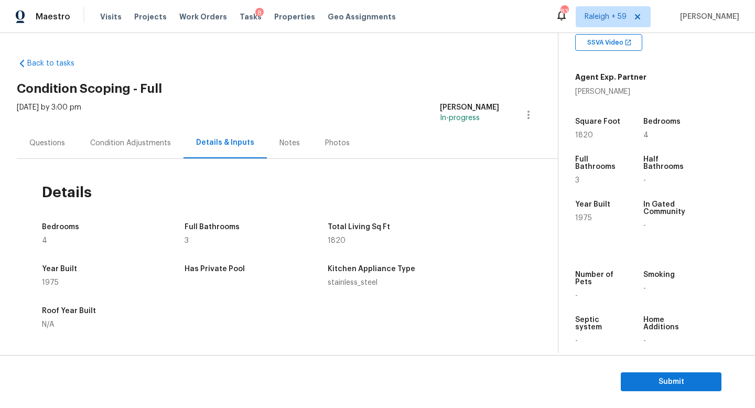
click at [57, 140] on div "Questions" at bounding box center [47, 143] width 36 height 10
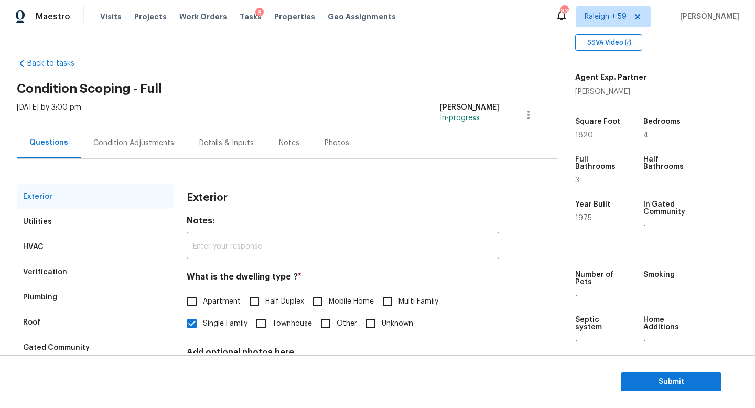
click at [133, 145] on div "Condition Adjustments" at bounding box center [133, 143] width 81 height 10
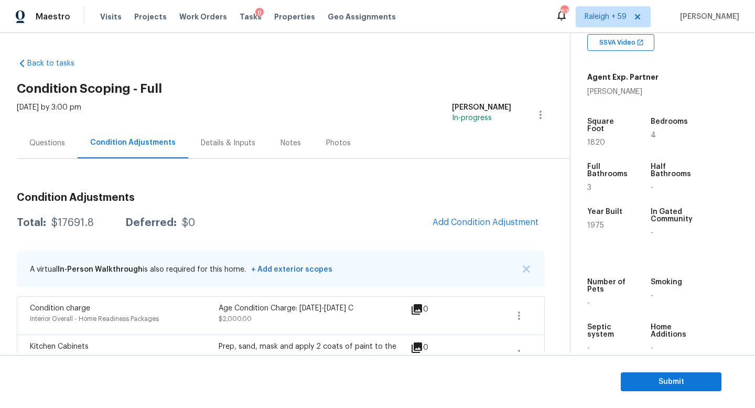
click at [47, 138] on div "Questions" at bounding box center [47, 143] width 36 height 10
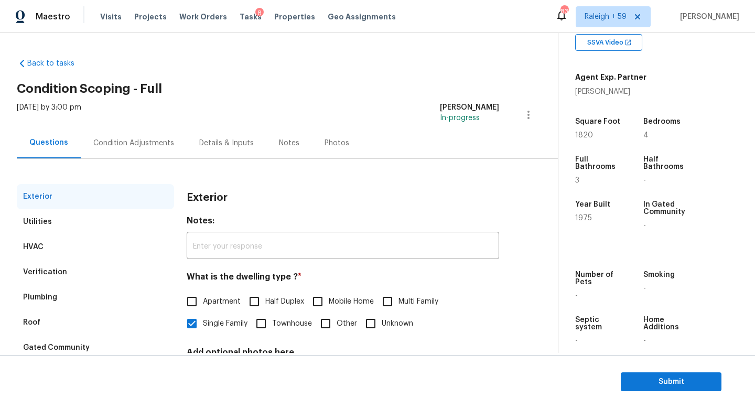
click at [150, 143] on div "Condition Adjustments" at bounding box center [133, 143] width 81 height 10
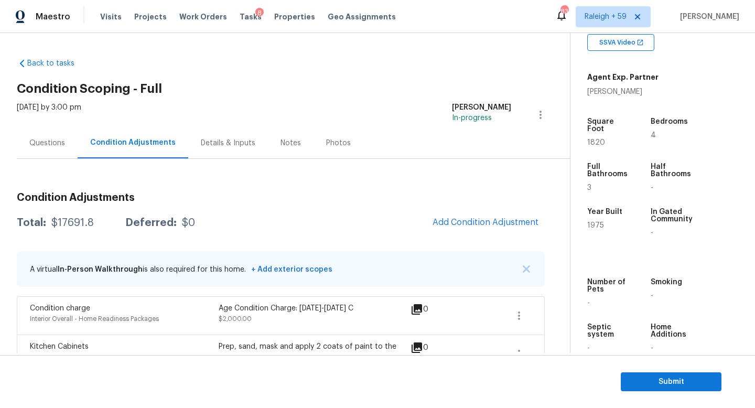
click at [41, 134] on div "Questions" at bounding box center [47, 142] width 61 height 31
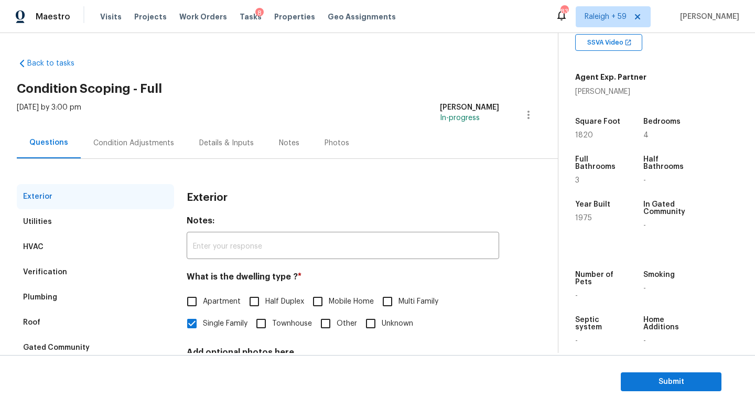
click at [133, 152] on div "Condition Adjustments" at bounding box center [134, 142] width 106 height 31
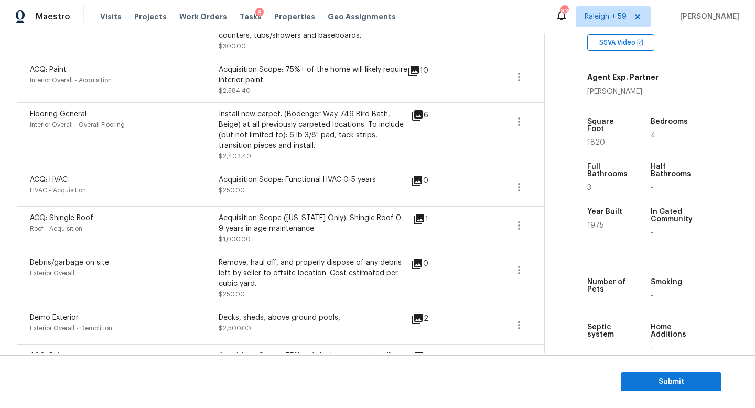
scroll to position [527, 0]
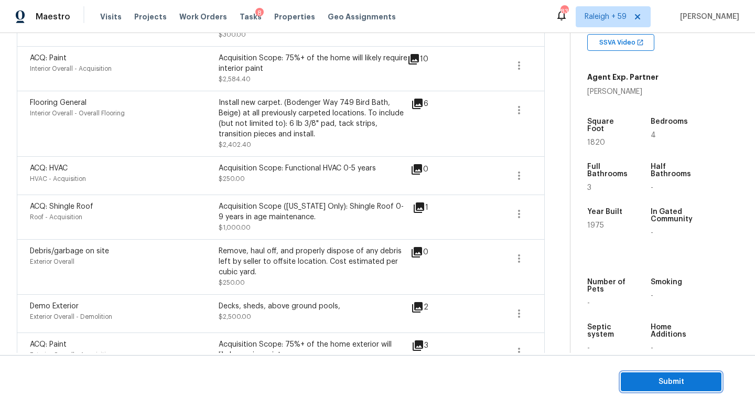
click at [649, 381] on span "Submit" at bounding box center [672, 382] width 84 height 13
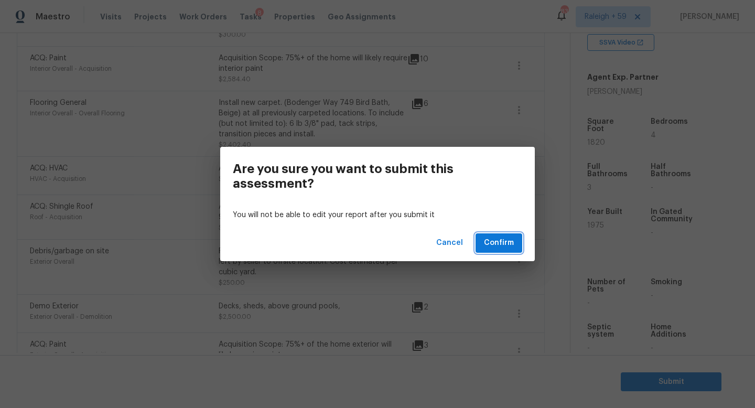
click at [513, 246] on span "Confirm" at bounding box center [499, 243] width 30 height 13
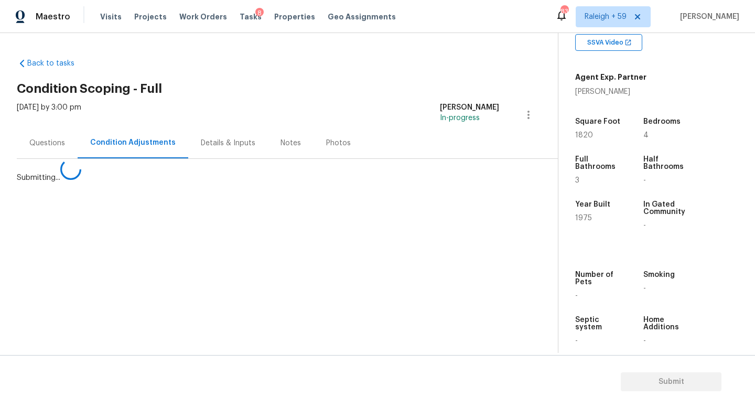
scroll to position [0, 0]
